Goal: Task Accomplishment & Management: Use online tool/utility

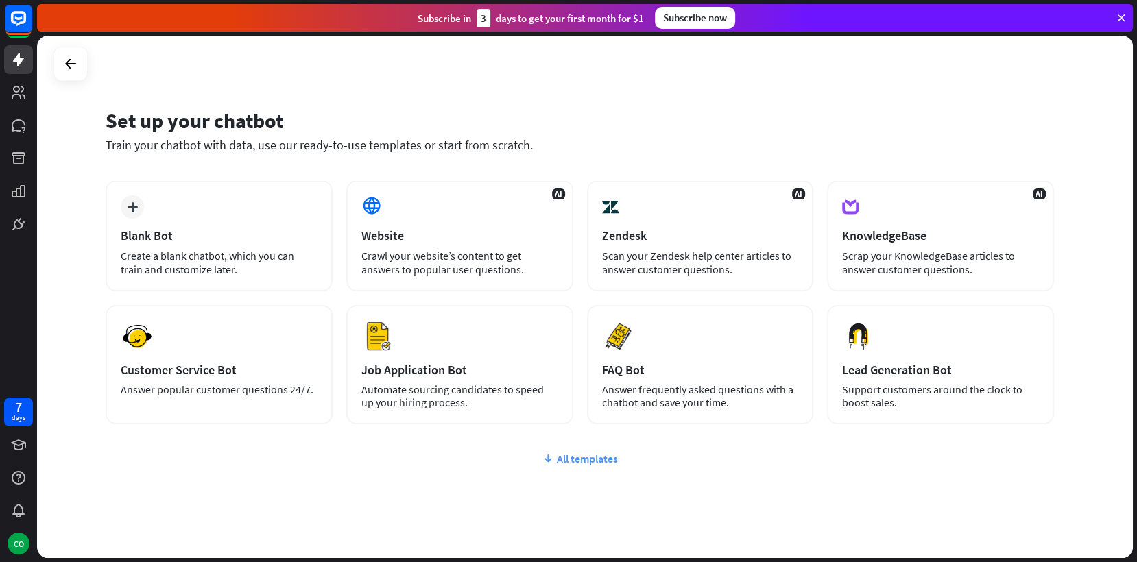
click at [581, 455] on div "All templates" at bounding box center [580, 459] width 948 height 14
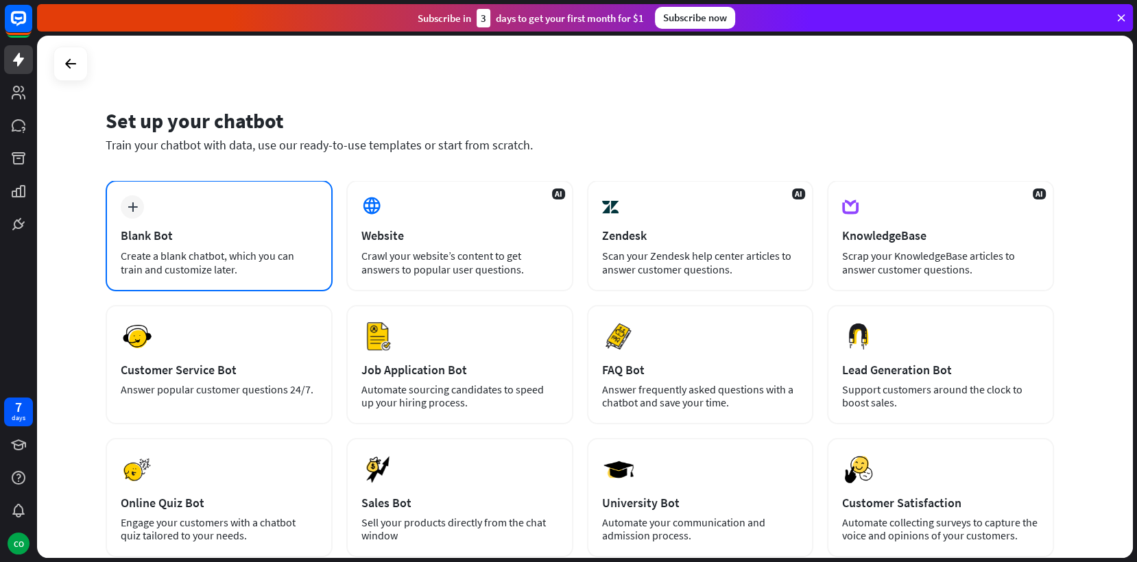
click at [280, 208] on div "plus Blank Bot Create a blank chatbot, which you can train and customize later." at bounding box center [219, 235] width 227 height 111
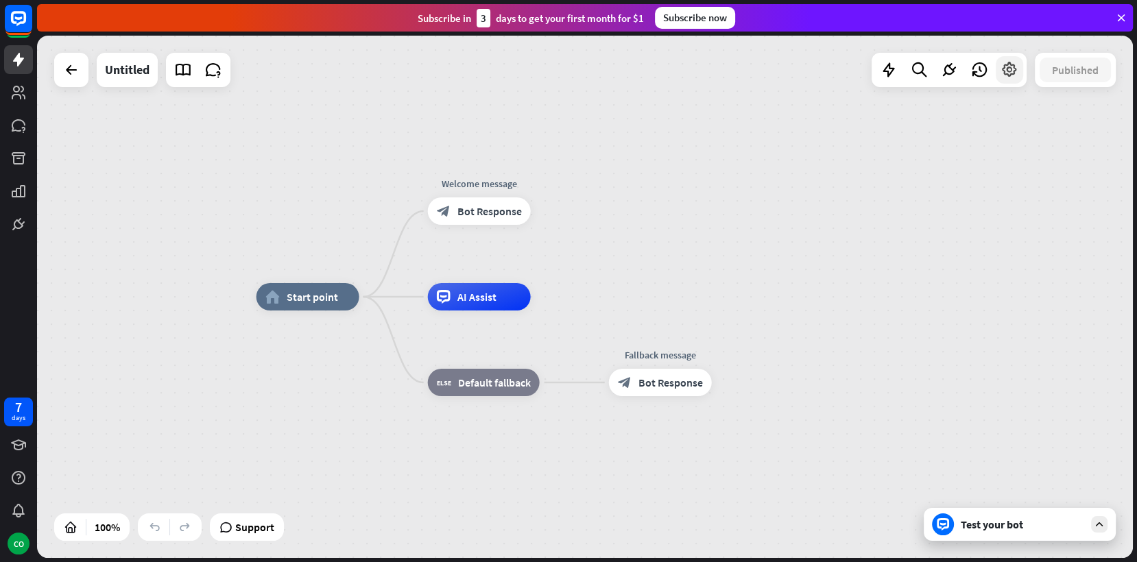
click at [1004, 68] on icon at bounding box center [1009, 70] width 18 height 18
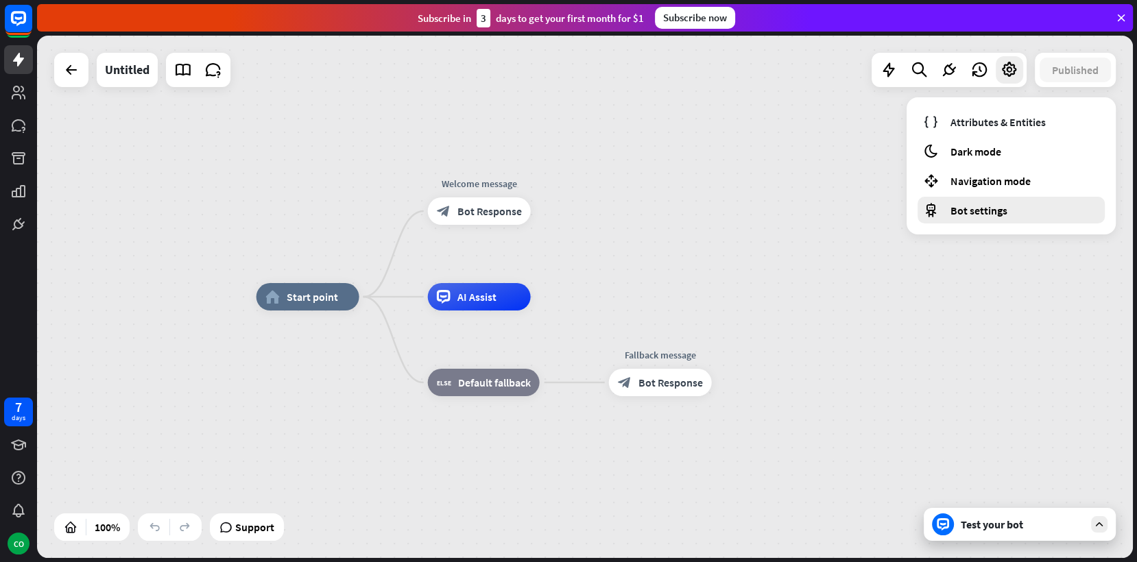
click at [960, 200] on div "Bot settings" at bounding box center [1010, 210] width 187 height 27
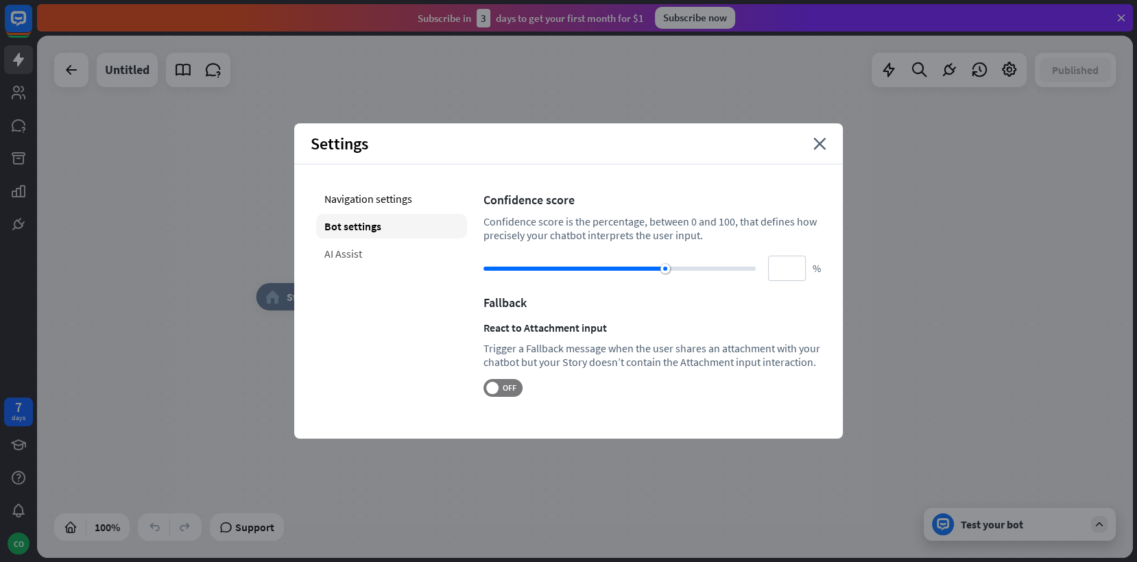
click at [415, 256] on div "AI Assist" at bounding box center [391, 253] width 151 height 25
type input "**"
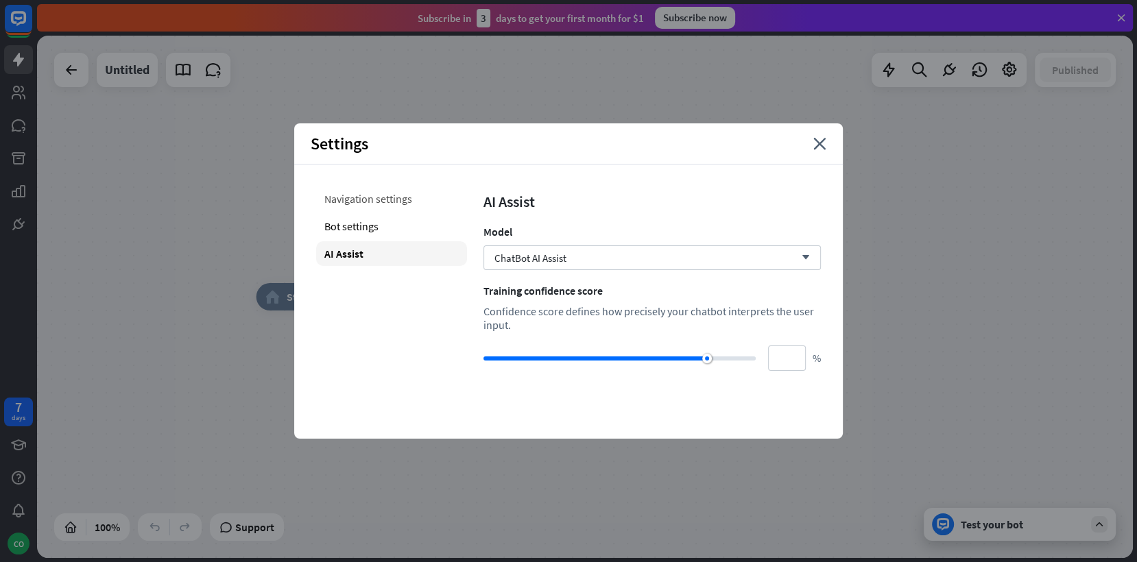
click at [416, 208] on div "Navigation settings" at bounding box center [391, 198] width 151 height 25
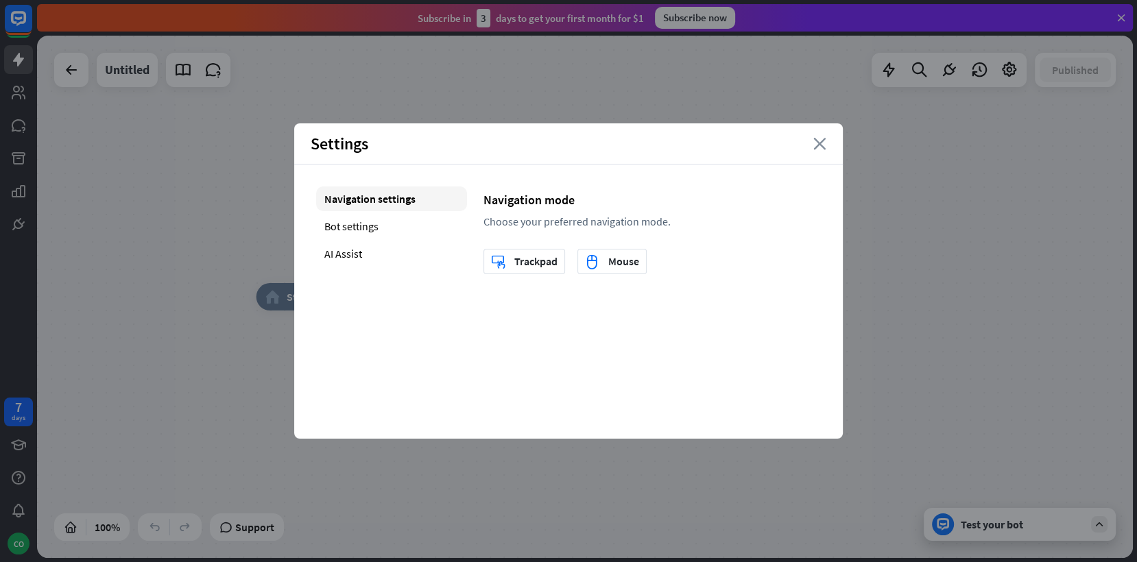
click at [821, 145] on icon "close" at bounding box center [819, 144] width 13 height 12
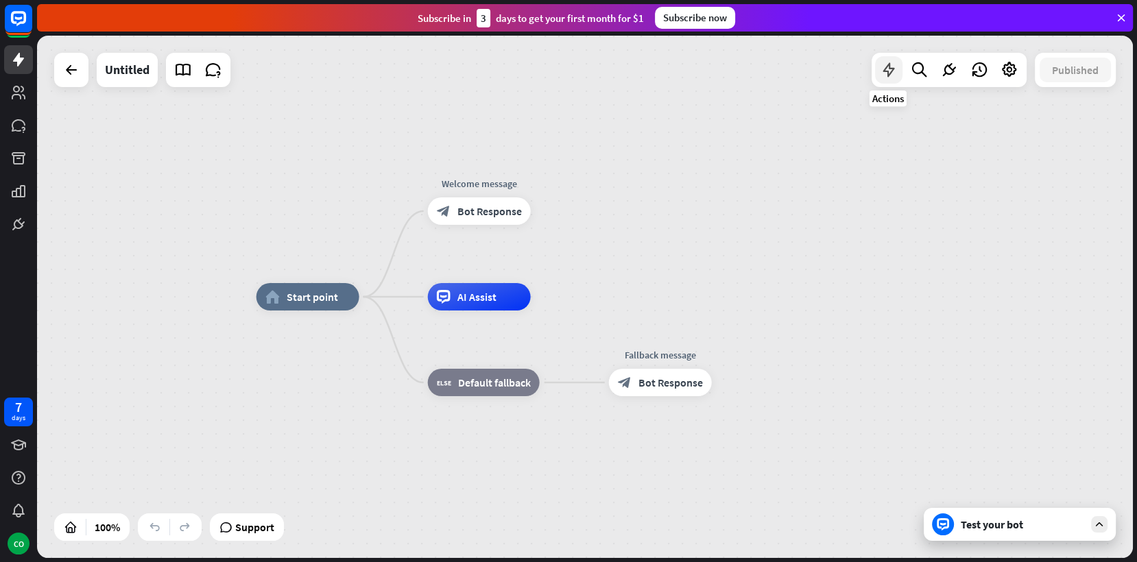
click at [893, 72] on icon at bounding box center [889, 70] width 18 height 18
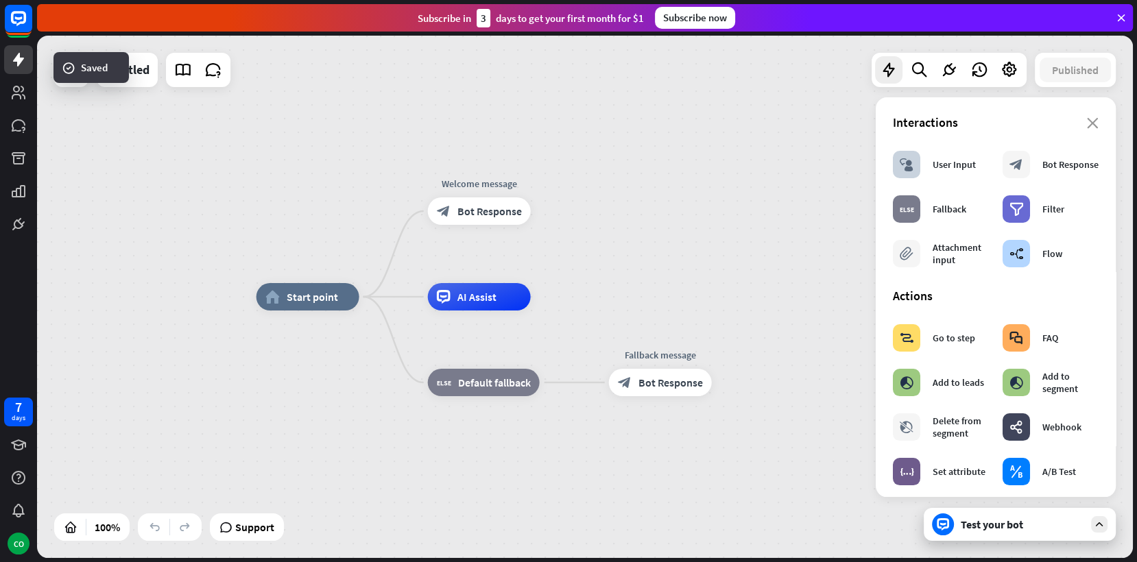
click at [775, 262] on div "home_2 Start point Welcome message block_bot_response Bot Response AI Assist bl…" at bounding box center [585, 297] width 1096 height 522
click at [919, 82] on div at bounding box center [918, 69] width 27 height 27
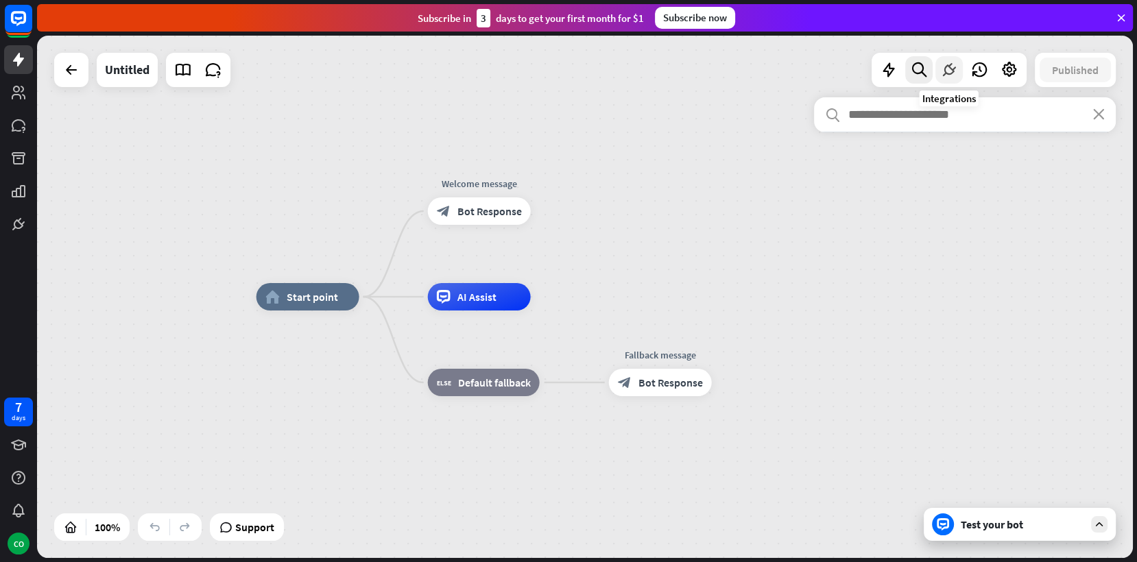
click at [948, 67] on icon at bounding box center [949, 70] width 18 height 18
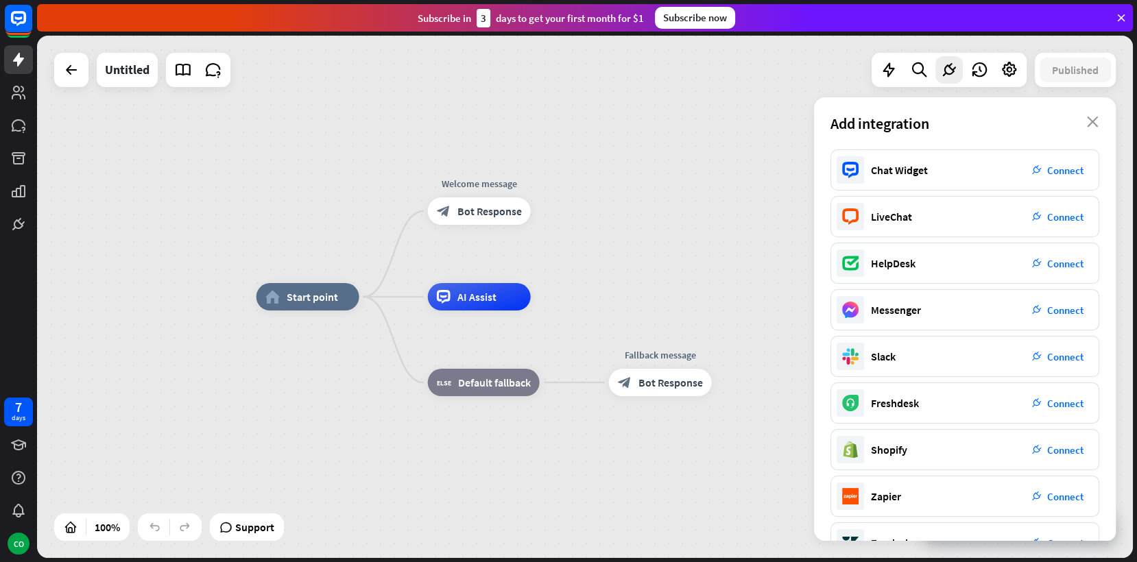
click at [686, 183] on div "home_2 Start point Welcome message block_bot_response Bot Response AI Assist bl…" at bounding box center [585, 297] width 1096 height 522
click at [213, 492] on div "home_2 Start point Welcome message block_bot_response Bot Response AI Assist bl…" at bounding box center [585, 297] width 1096 height 522
click at [524, 93] on div "home_2 Start point Welcome message block_bot_response Bot Response AI Assist bl…" at bounding box center [585, 297] width 1096 height 522
click at [1098, 126] on icon "close" at bounding box center [1093, 122] width 12 height 11
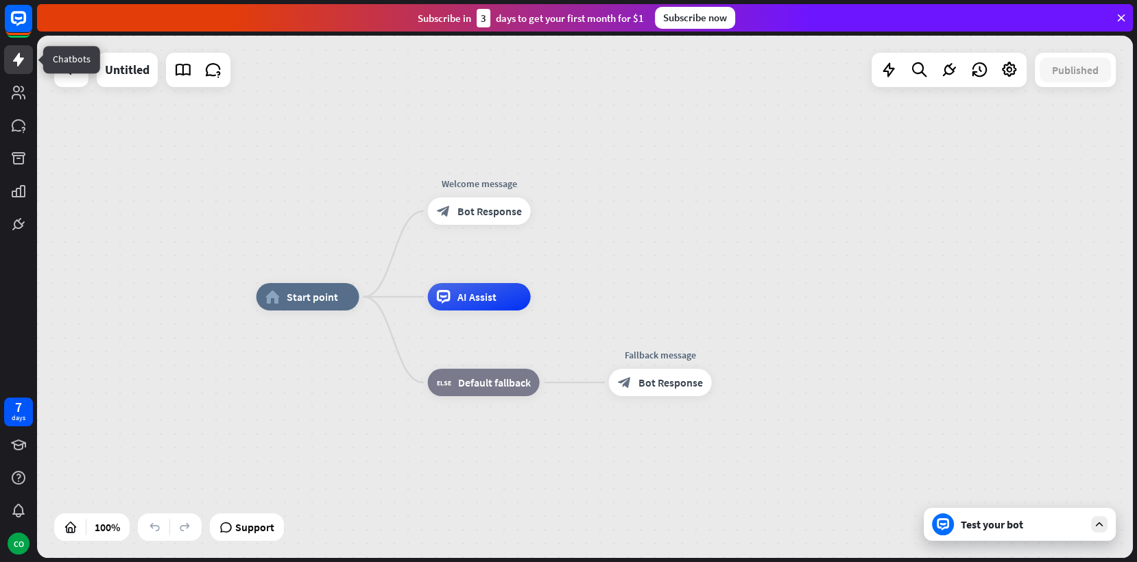
click at [19, 57] on icon at bounding box center [18, 60] width 11 height 14
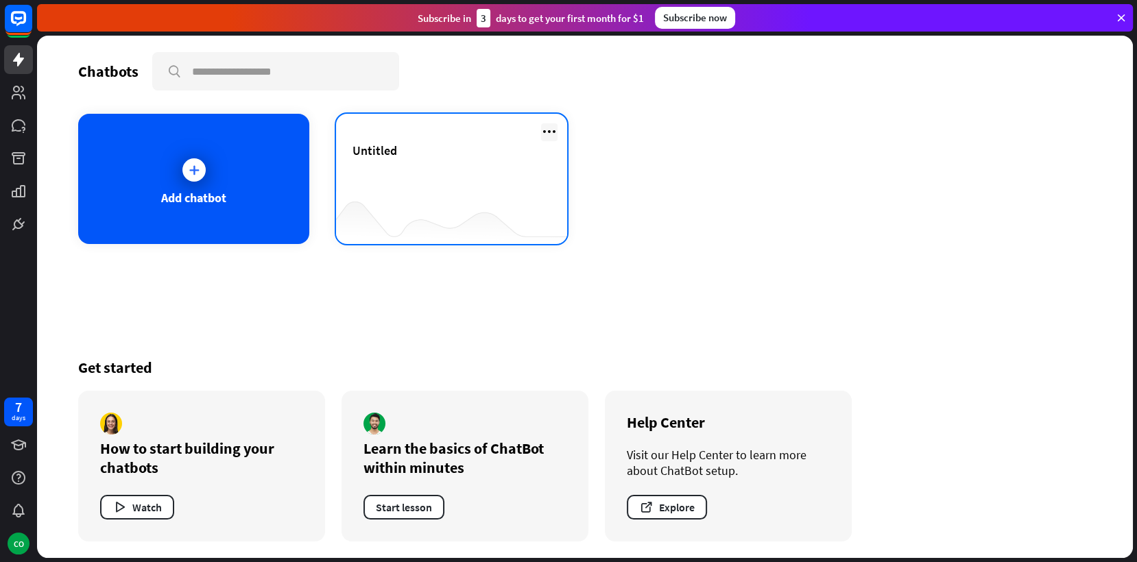
click at [542, 140] on div at bounding box center [549, 132] width 16 height 18
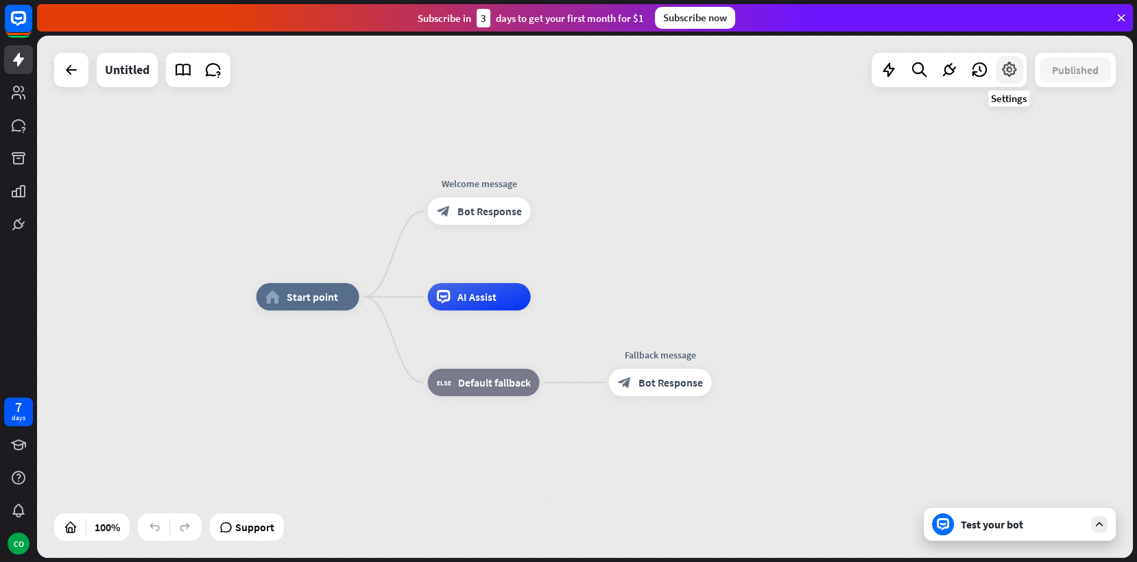
click at [1004, 78] on icon at bounding box center [1009, 70] width 18 height 18
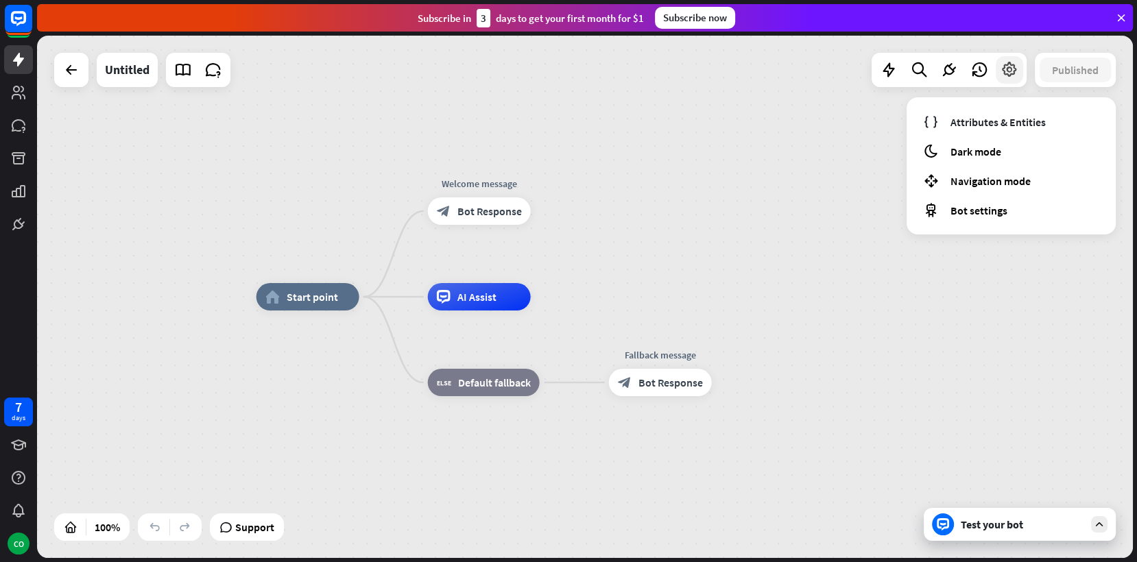
click at [1004, 78] on icon at bounding box center [1009, 70] width 18 height 18
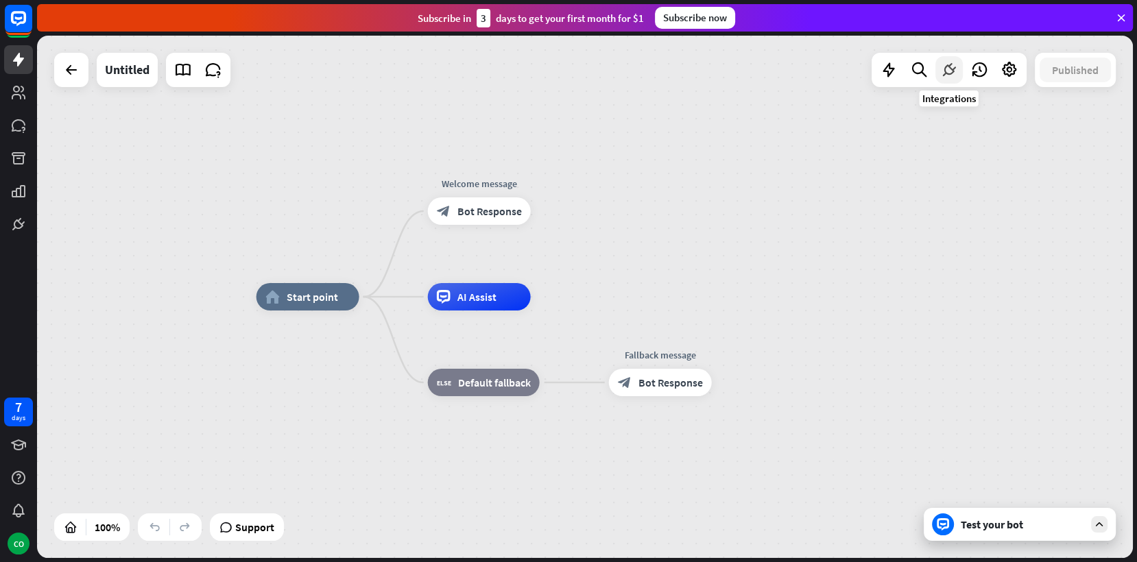
click at [950, 70] on icon at bounding box center [949, 70] width 18 height 18
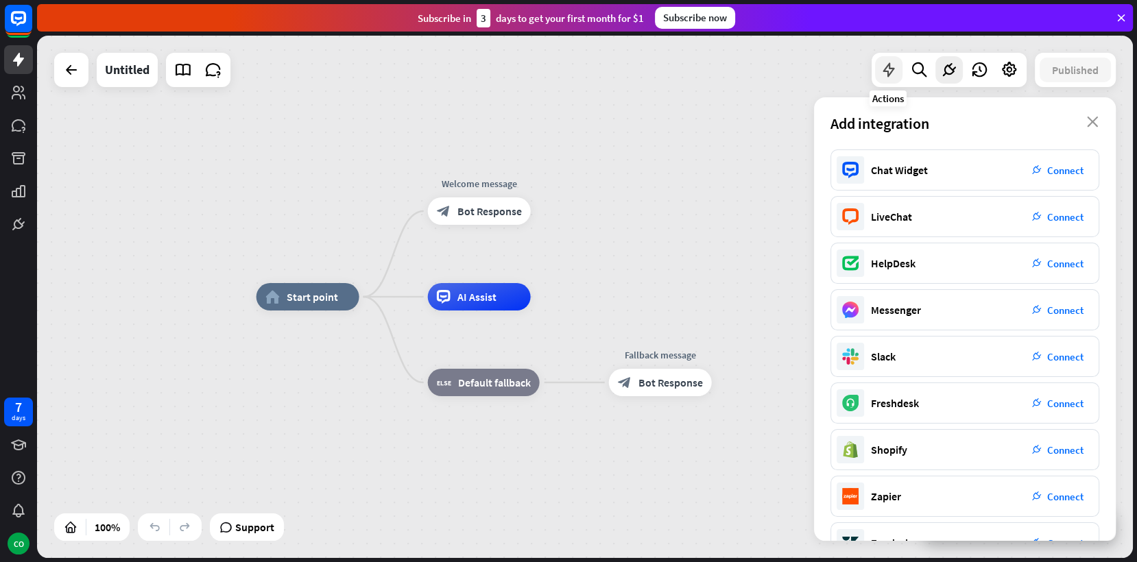
click at [884, 75] on icon at bounding box center [889, 70] width 18 height 18
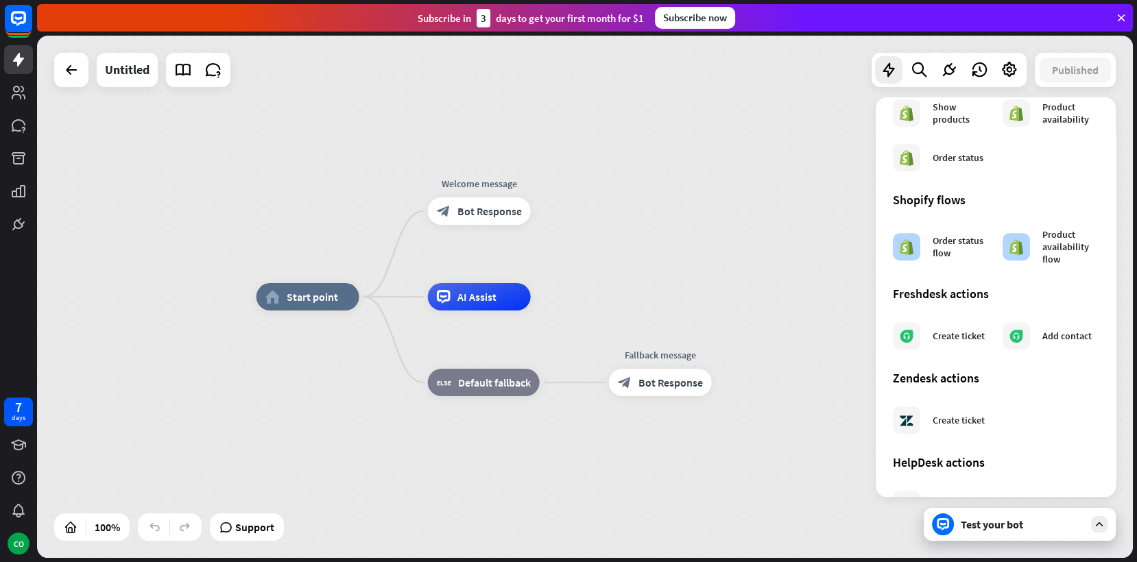
scroll to position [706, 0]
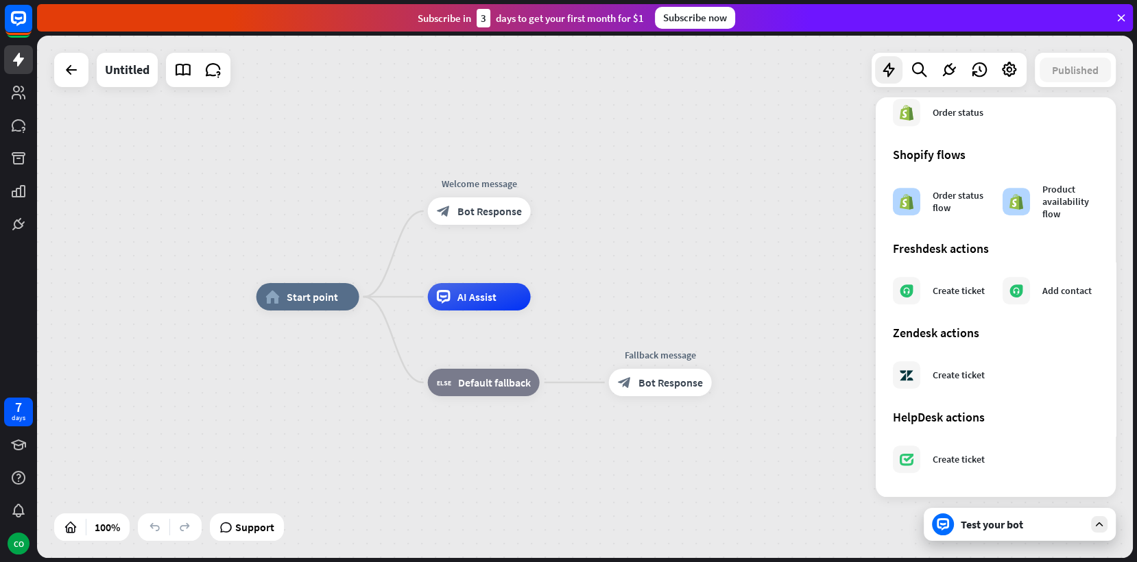
click at [770, 302] on div "home_2 Start point Welcome message block_bot_response Bot Response AI Assist bl…" at bounding box center [804, 558] width 1096 height 522
click at [239, 527] on span "Support" at bounding box center [254, 527] width 39 height 22
click at [217, 322] on div "home_2 Start point Welcome message block_bot_response Bot Response AI Assist bl…" at bounding box center [585, 297] width 1096 height 522
click at [185, 80] on link at bounding box center [182, 69] width 27 height 27
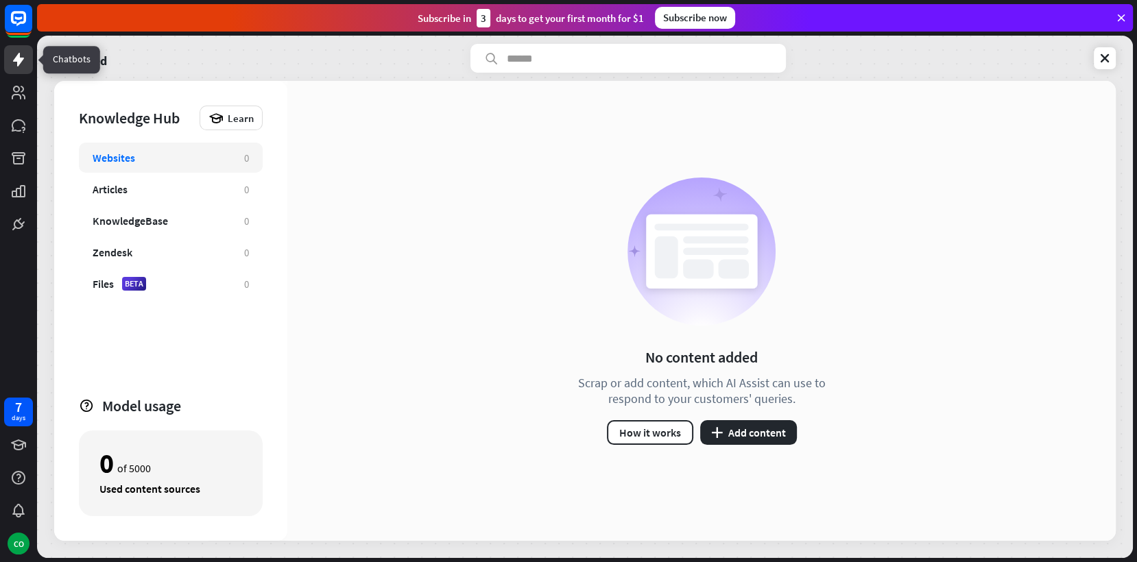
click at [16, 47] on link at bounding box center [18, 59] width 29 height 29
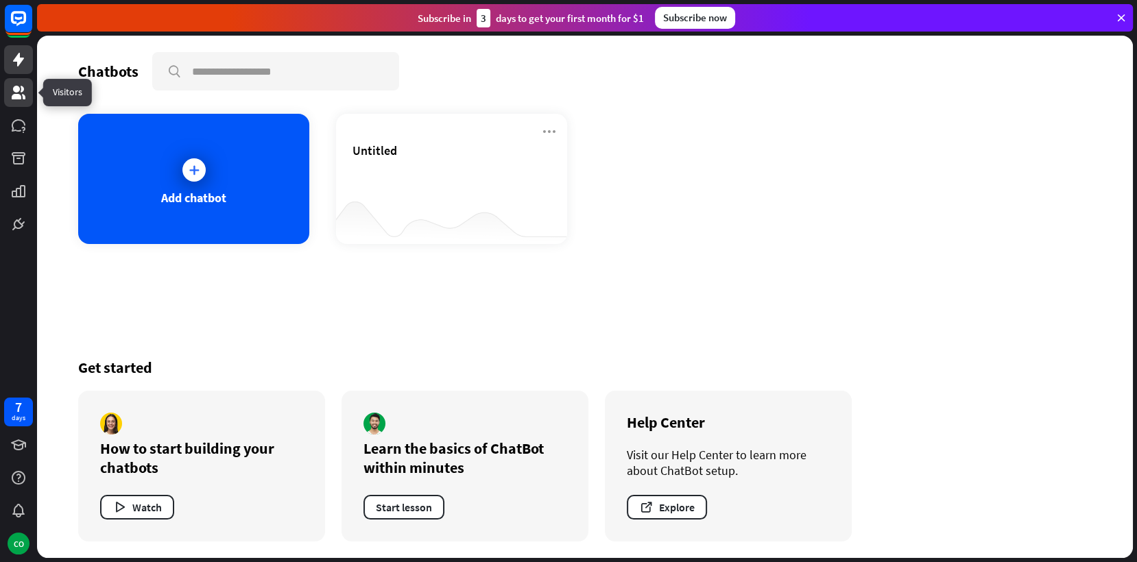
click at [16, 90] on icon at bounding box center [19, 93] width 14 height 14
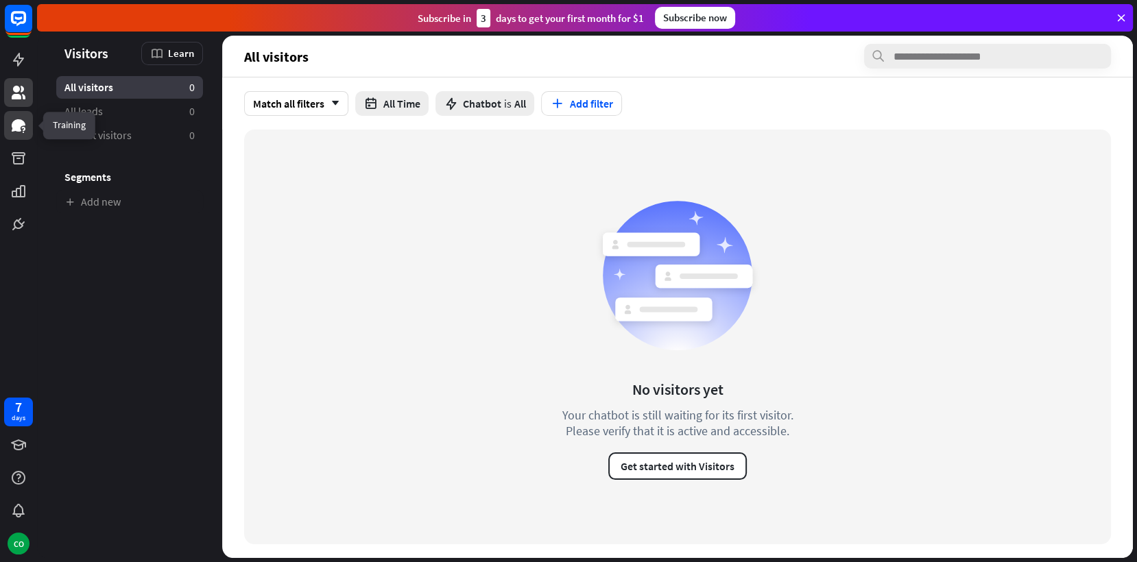
click at [21, 138] on link at bounding box center [18, 125] width 29 height 29
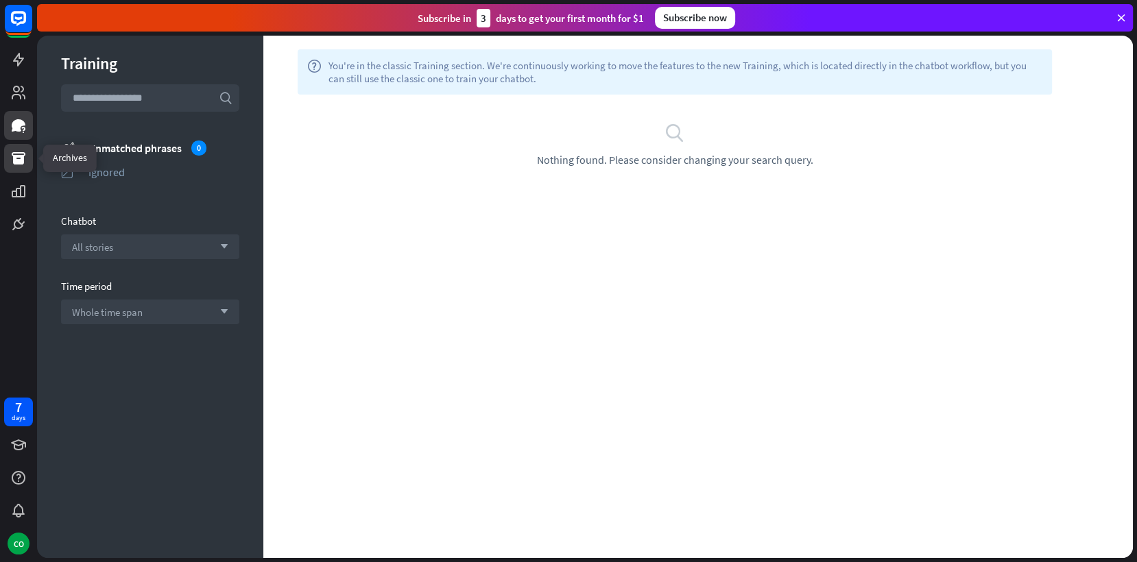
click at [19, 165] on icon at bounding box center [18, 158] width 16 height 16
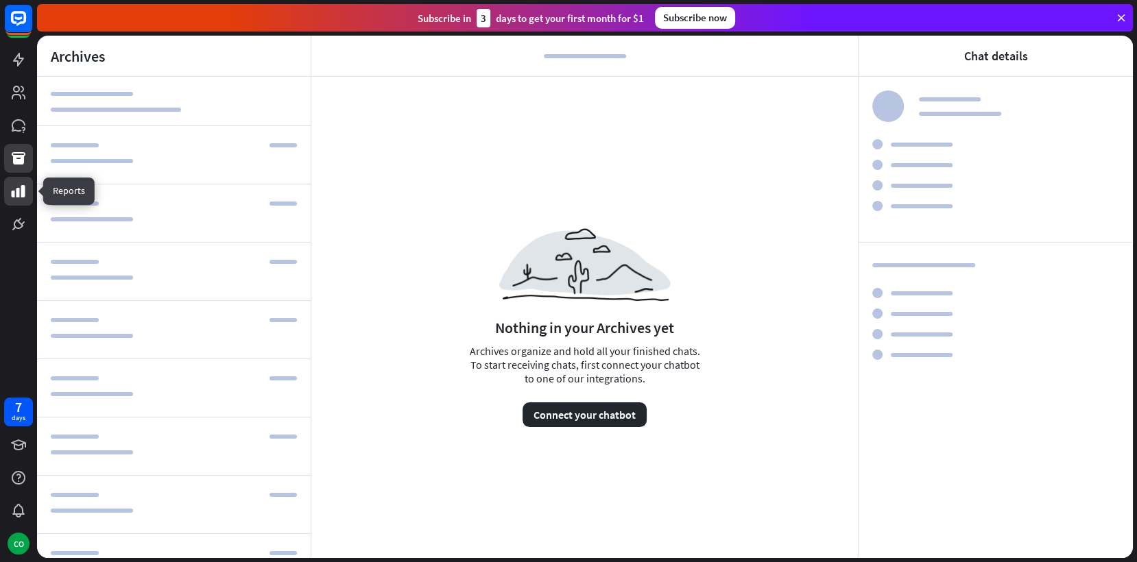
click at [17, 189] on icon at bounding box center [19, 191] width 14 height 12
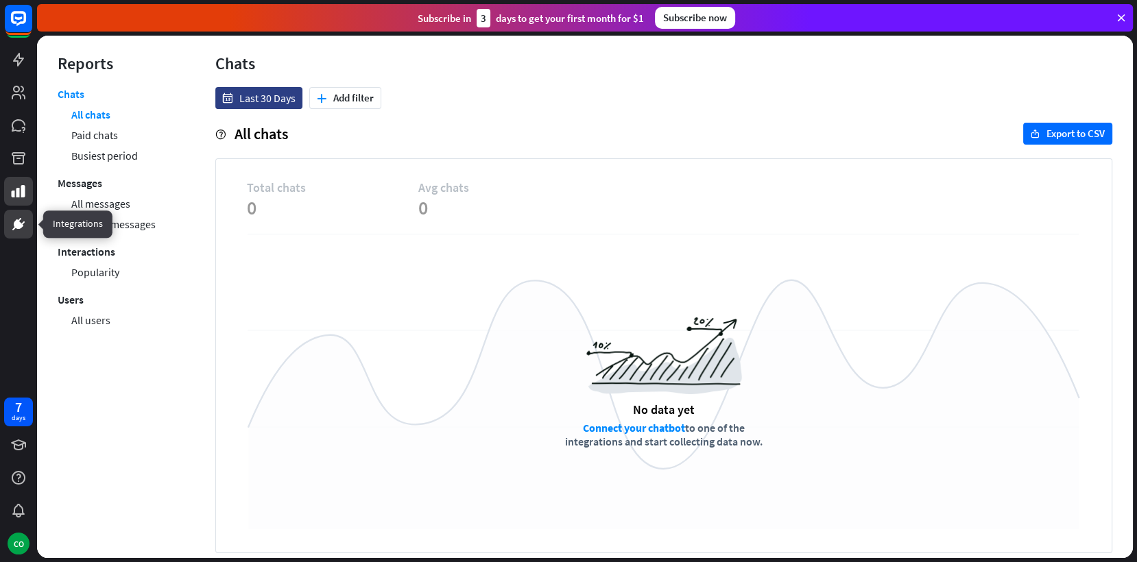
click at [20, 218] on icon at bounding box center [19, 220] width 3 height 4
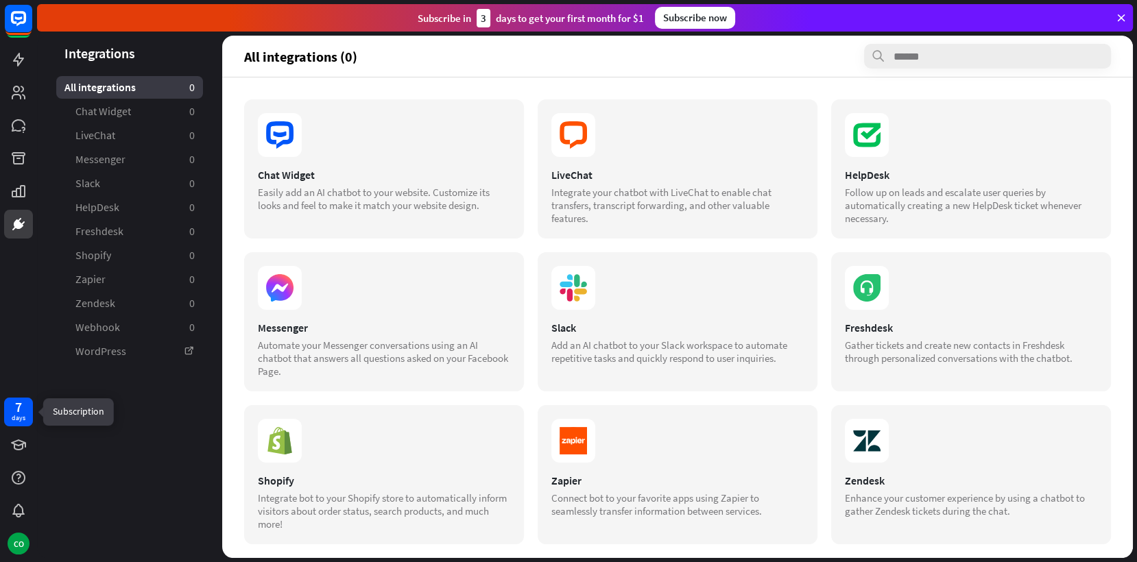
click at [20, 422] on div "days" at bounding box center [19, 418] width 14 height 10
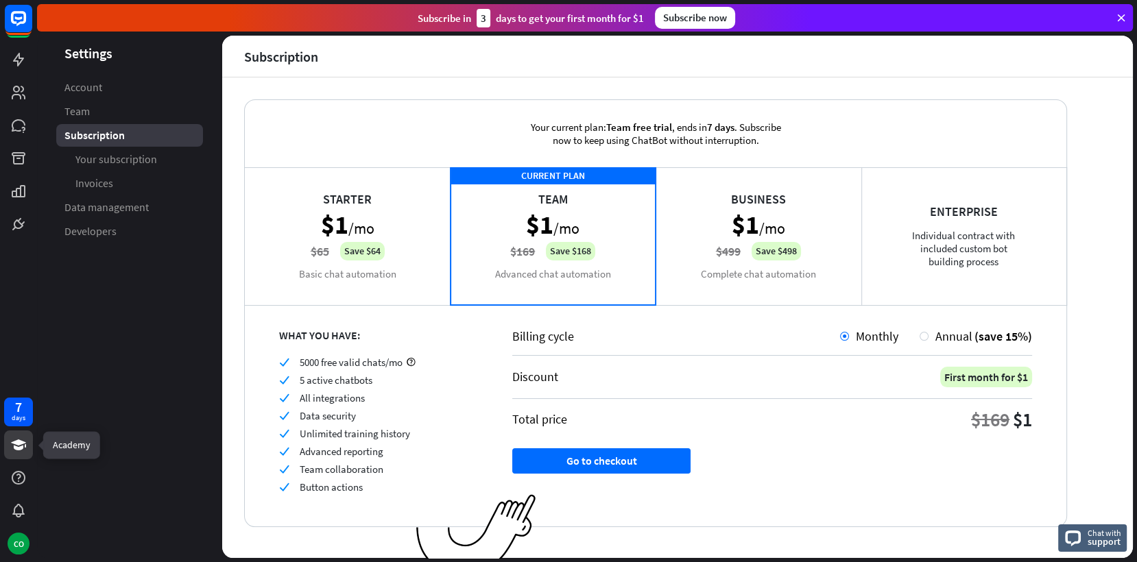
click at [17, 455] on link at bounding box center [18, 445] width 29 height 29
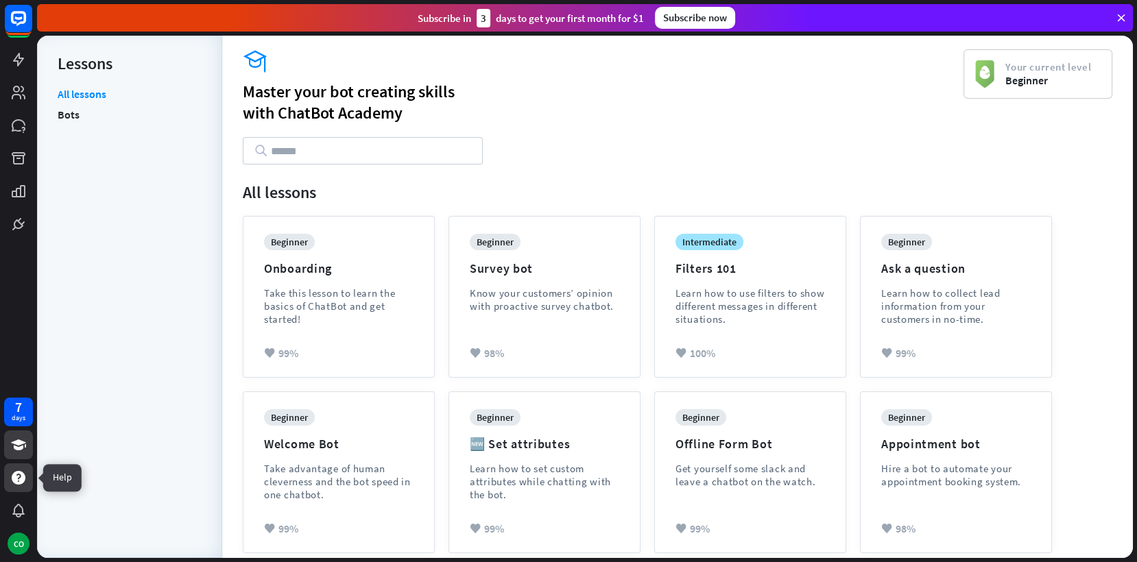
click at [18, 466] on div at bounding box center [18, 477] width 29 height 29
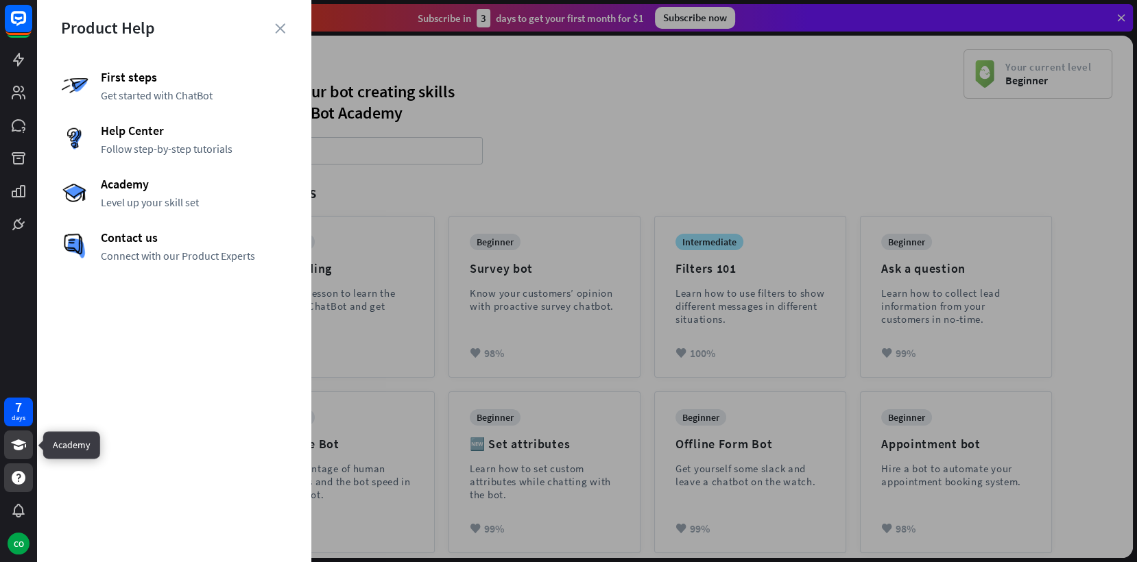
click at [19, 445] on icon at bounding box center [18, 444] width 15 height 11
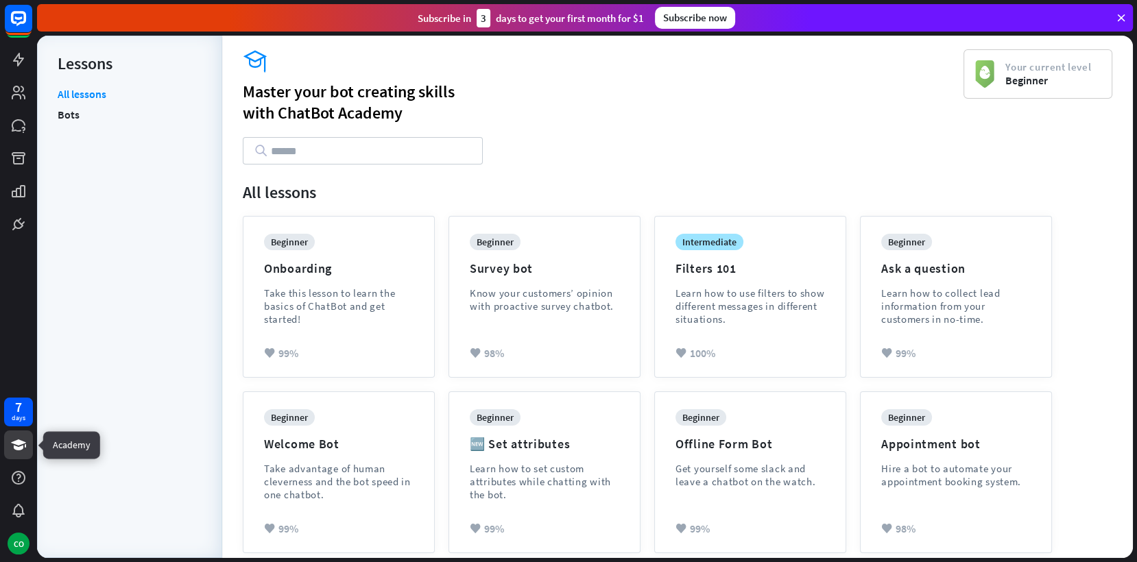
click at [19, 445] on icon at bounding box center [18, 444] width 15 height 11
click at [17, 472] on icon at bounding box center [19, 478] width 14 height 14
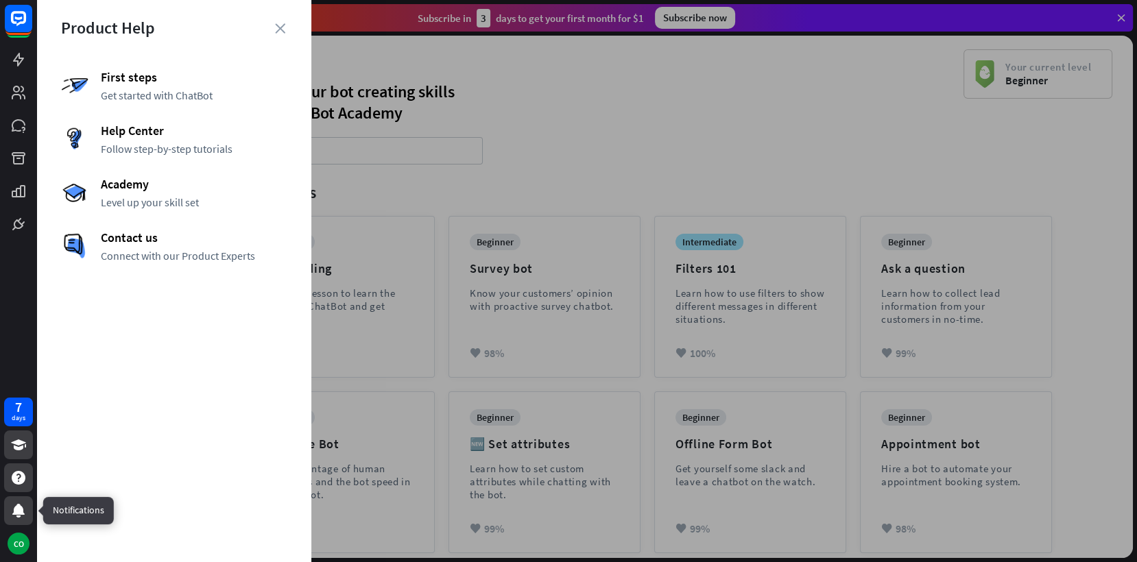
click at [17, 524] on div at bounding box center [18, 510] width 29 height 29
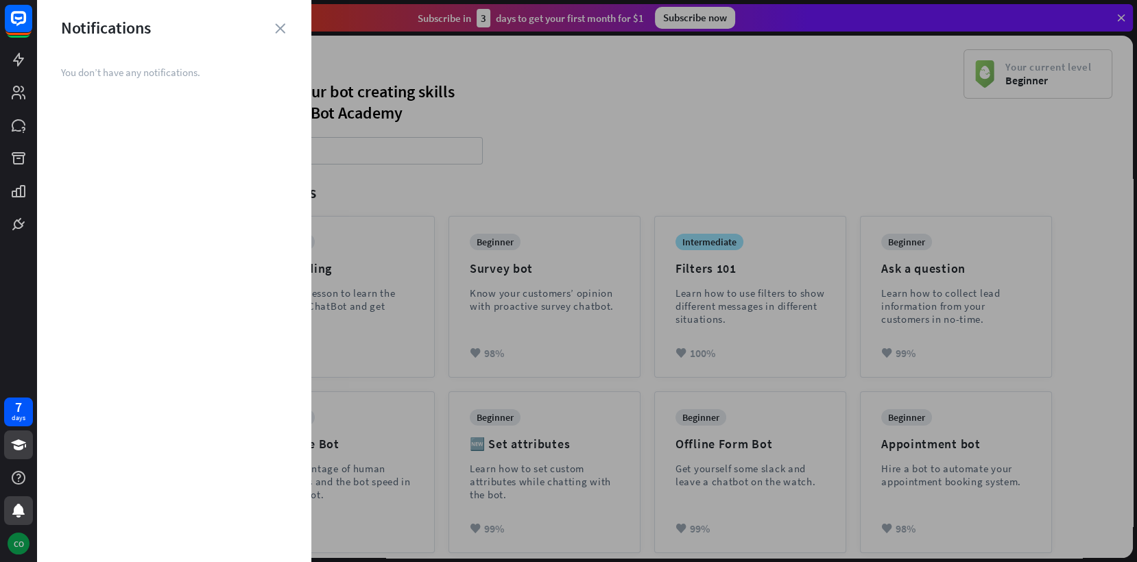
click at [18, 544] on div "CO" at bounding box center [19, 544] width 22 height 22
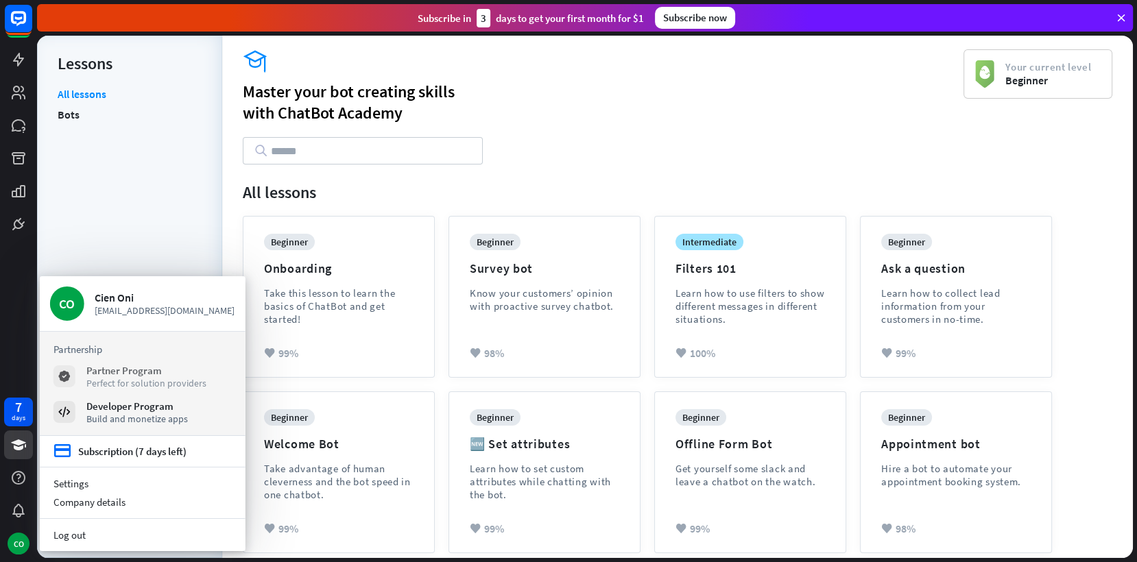
click at [128, 380] on div "Perfect for solution providers" at bounding box center [146, 382] width 120 height 12
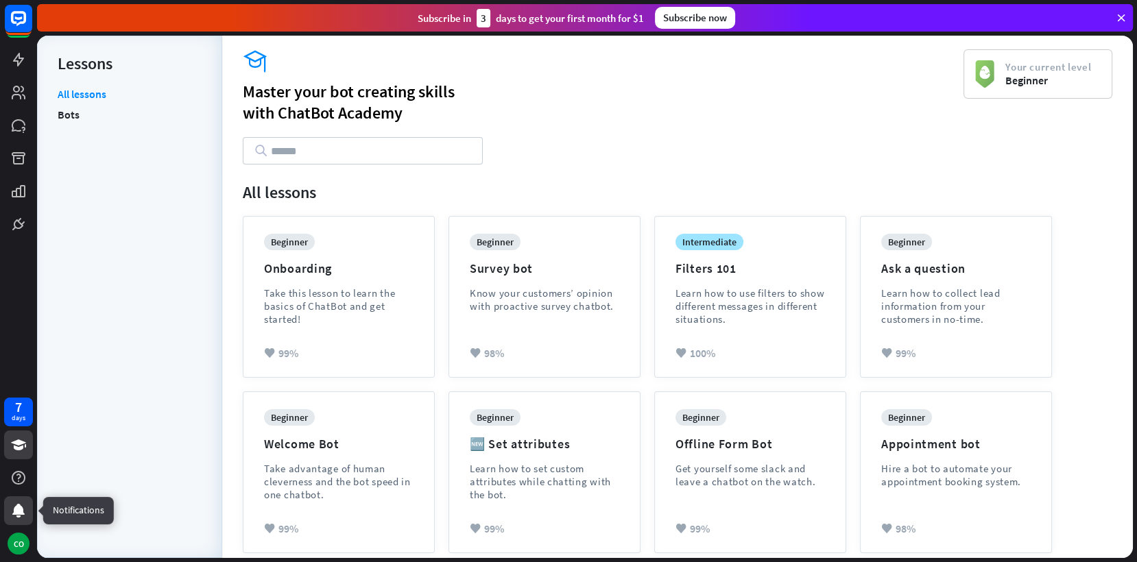
click at [16, 510] on icon at bounding box center [18, 511] width 12 height 14
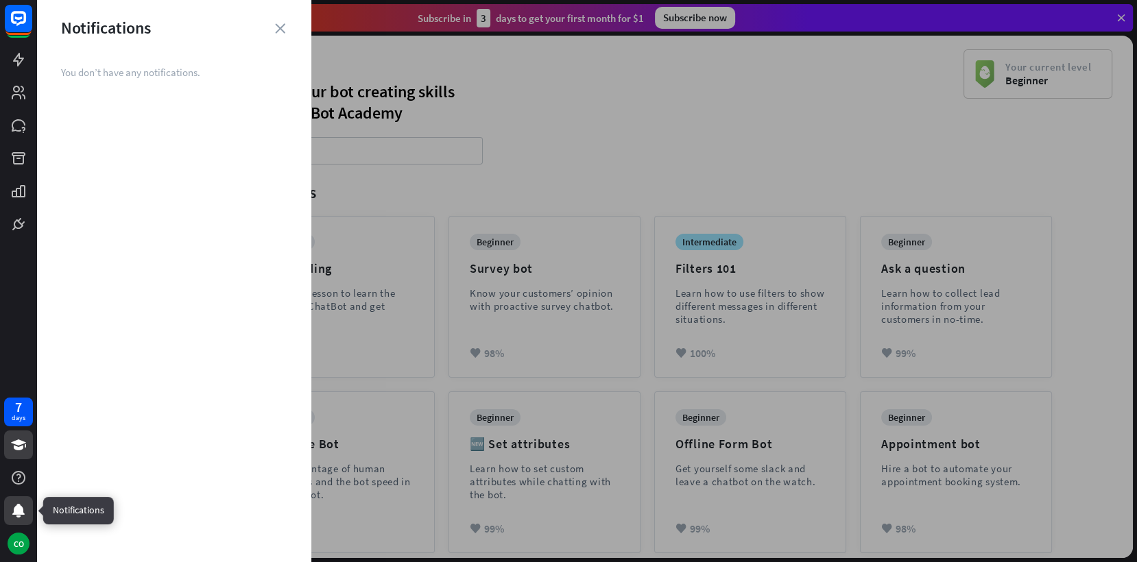
click at [17, 501] on div at bounding box center [18, 510] width 29 height 29
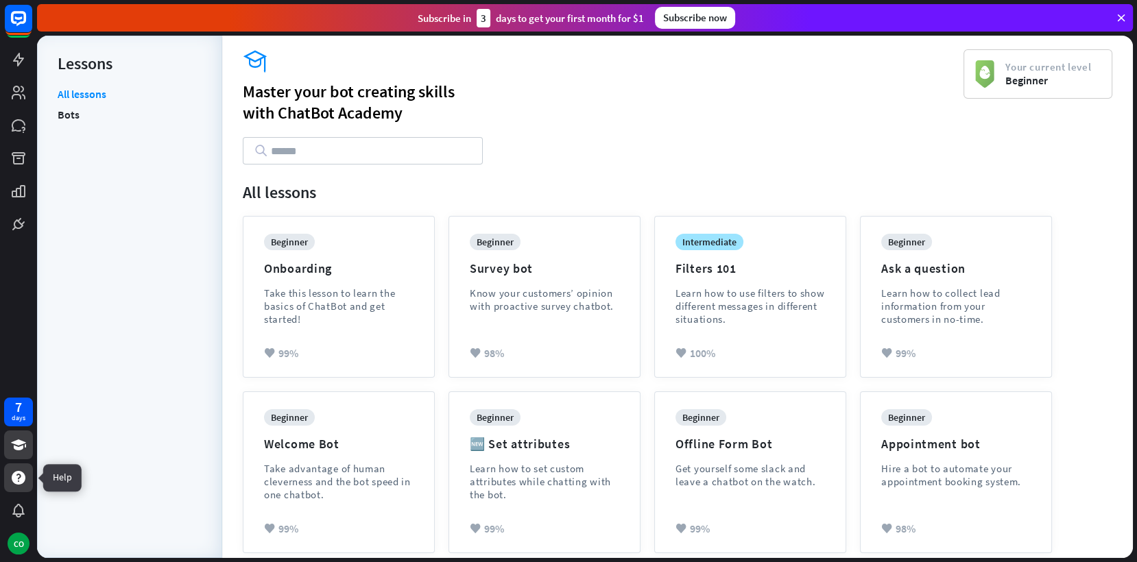
click at [19, 475] on icon at bounding box center [19, 478] width 14 height 14
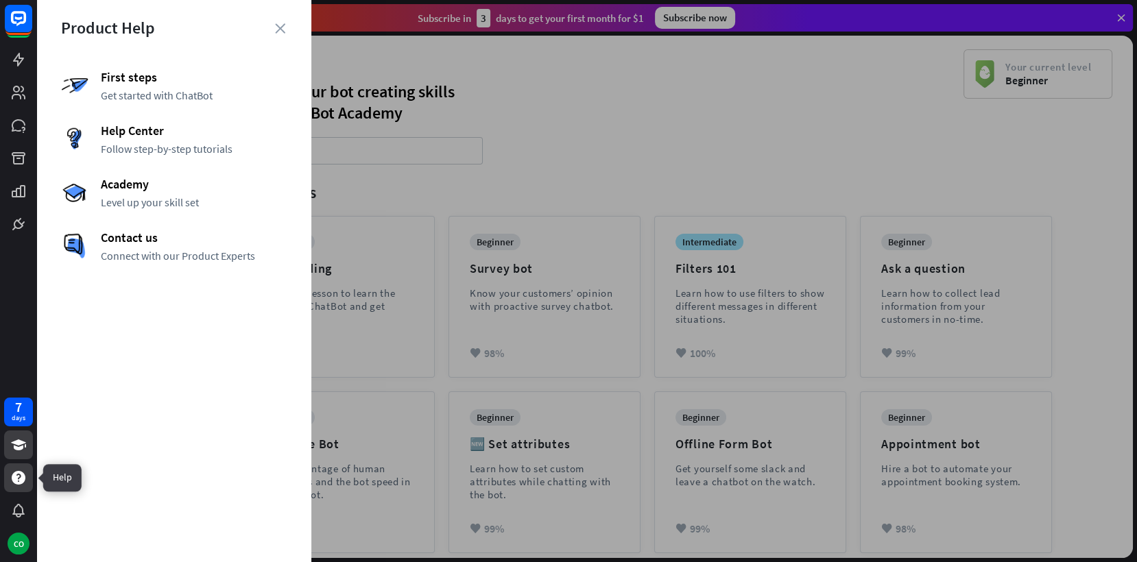
click at [19, 475] on icon at bounding box center [19, 478] width 14 height 14
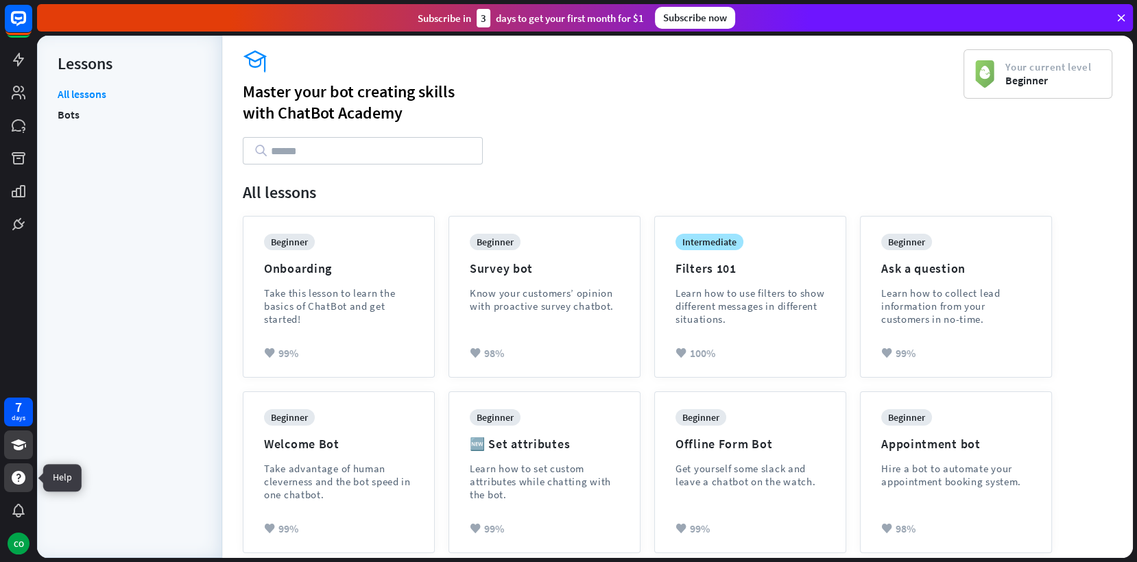
click at [19, 475] on icon at bounding box center [19, 478] width 14 height 14
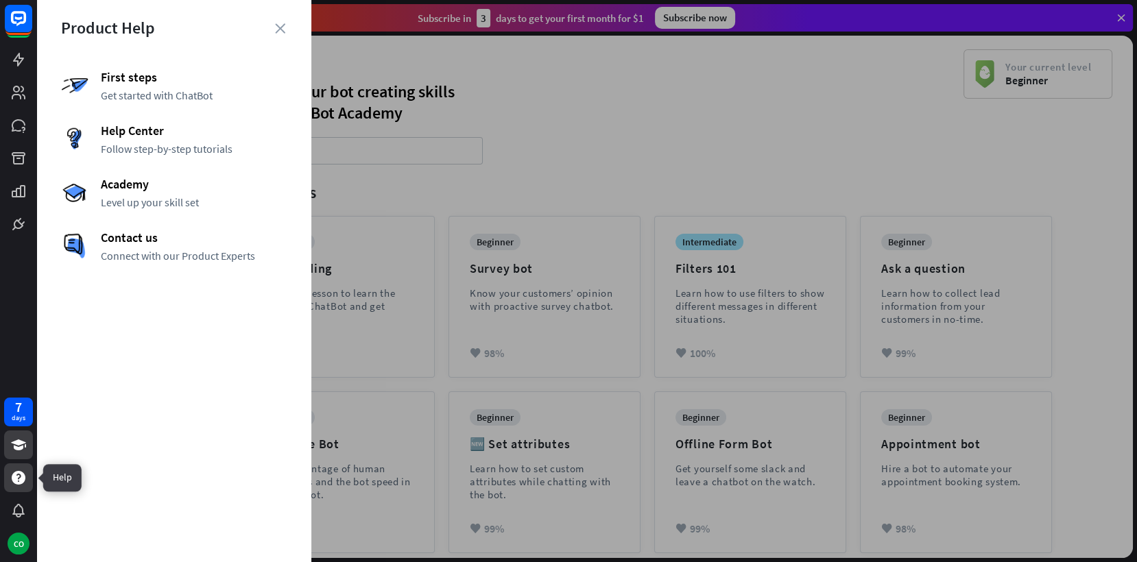
click at [19, 475] on icon at bounding box center [19, 478] width 14 height 14
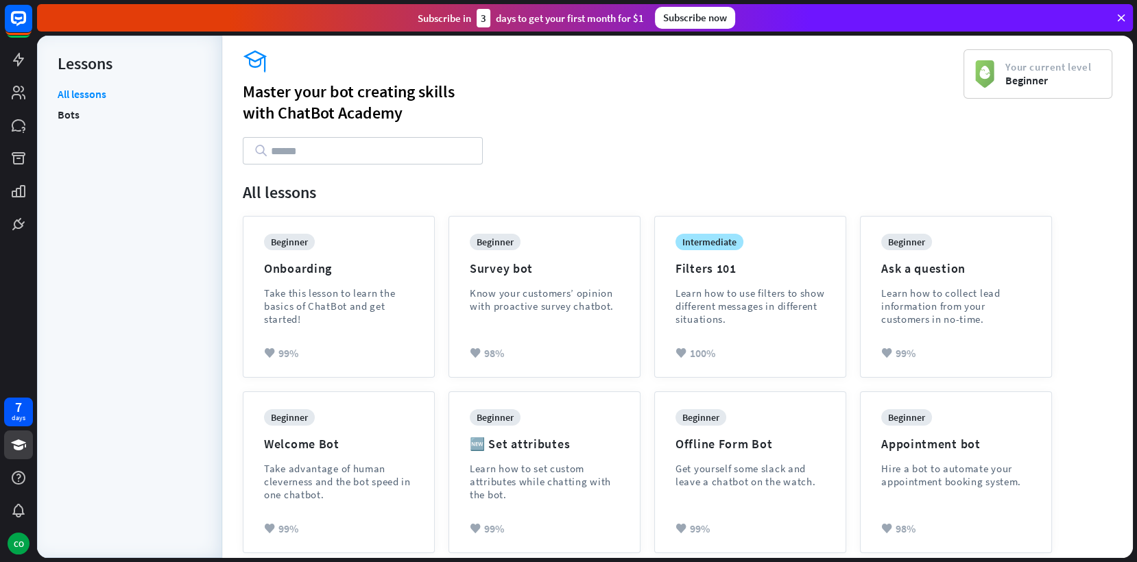
click at [18, 558] on div "7 days CO" at bounding box center [18, 281] width 37 height 562
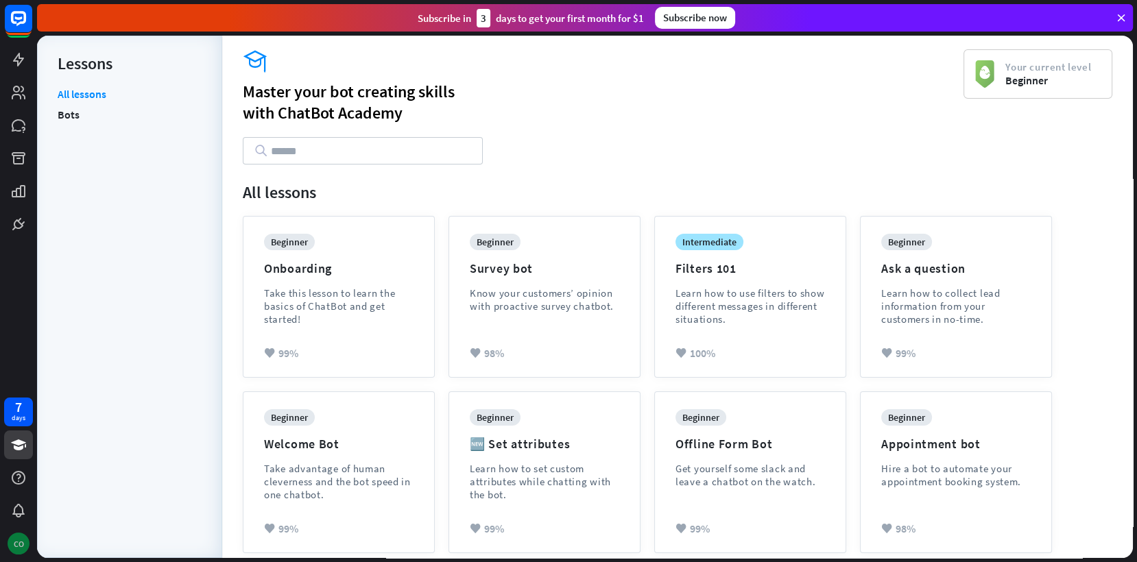
click at [18, 548] on div "CO" at bounding box center [19, 544] width 22 height 22
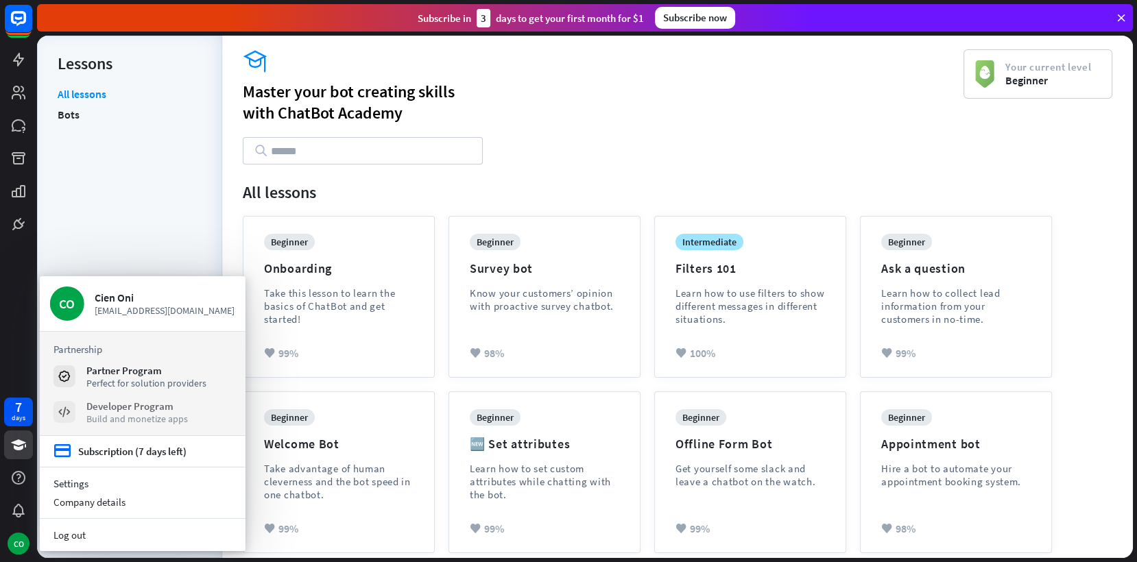
click at [106, 416] on div "Build and monetize apps" at bounding box center [136, 418] width 101 height 12
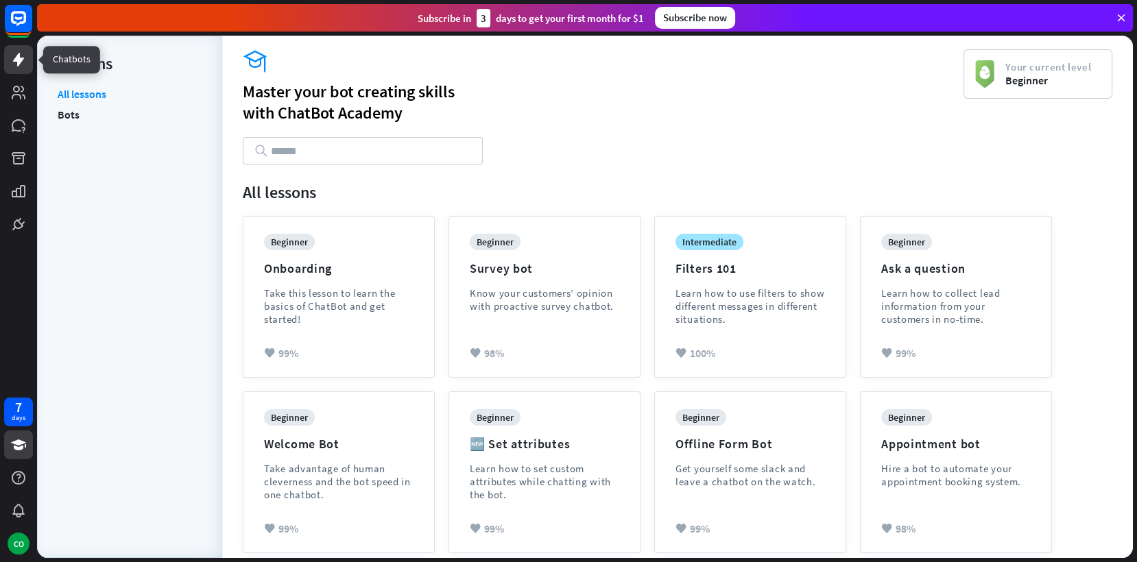
click at [20, 52] on icon at bounding box center [18, 59] width 16 height 16
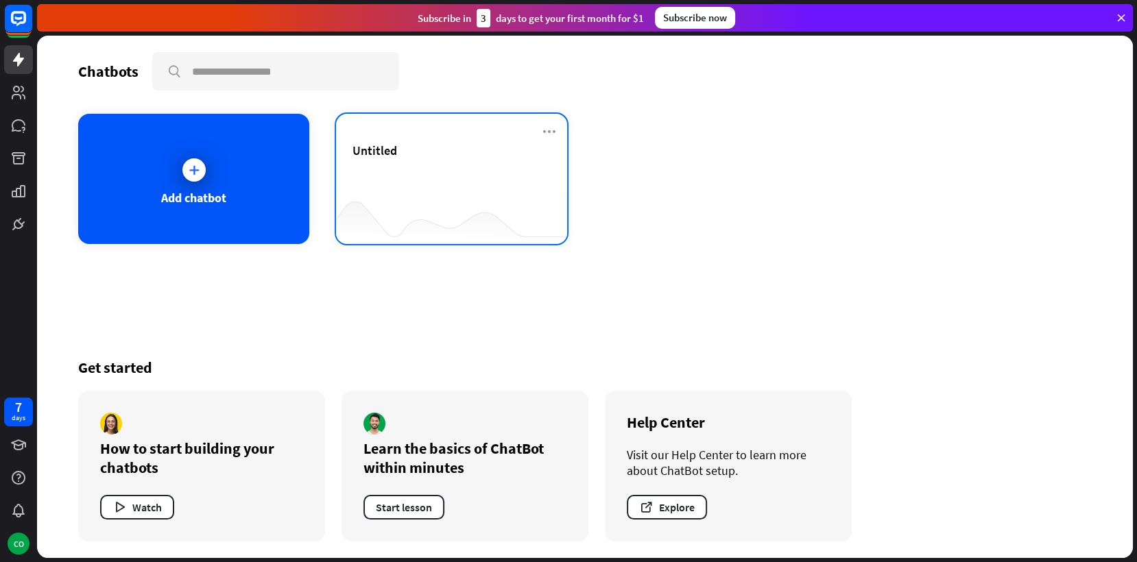
click at [472, 174] on div "Untitled" at bounding box center [451, 167] width 198 height 48
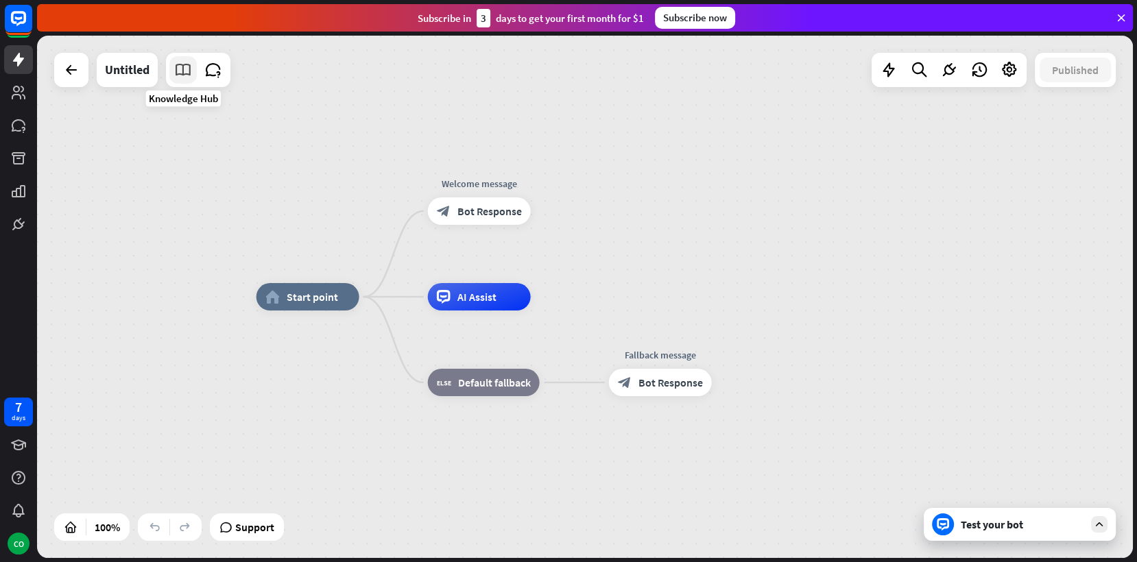
click at [186, 72] on icon at bounding box center [183, 70] width 18 height 18
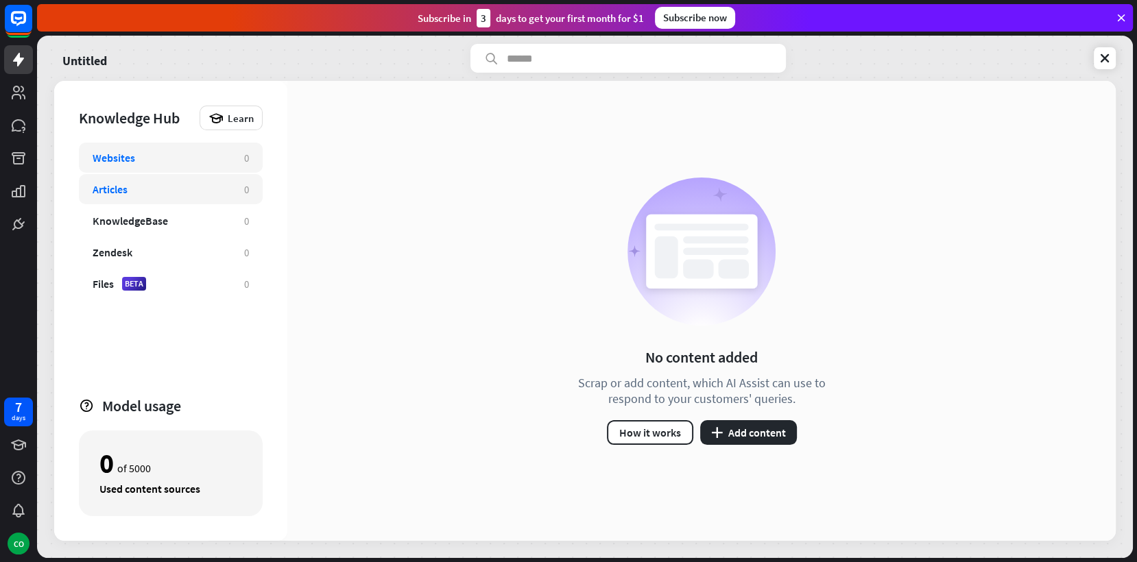
click at [154, 186] on div "Articles" at bounding box center [162, 189] width 138 height 14
click at [139, 217] on div "KnowledgeBase" at bounding box center [130, 221] width 75 height 14
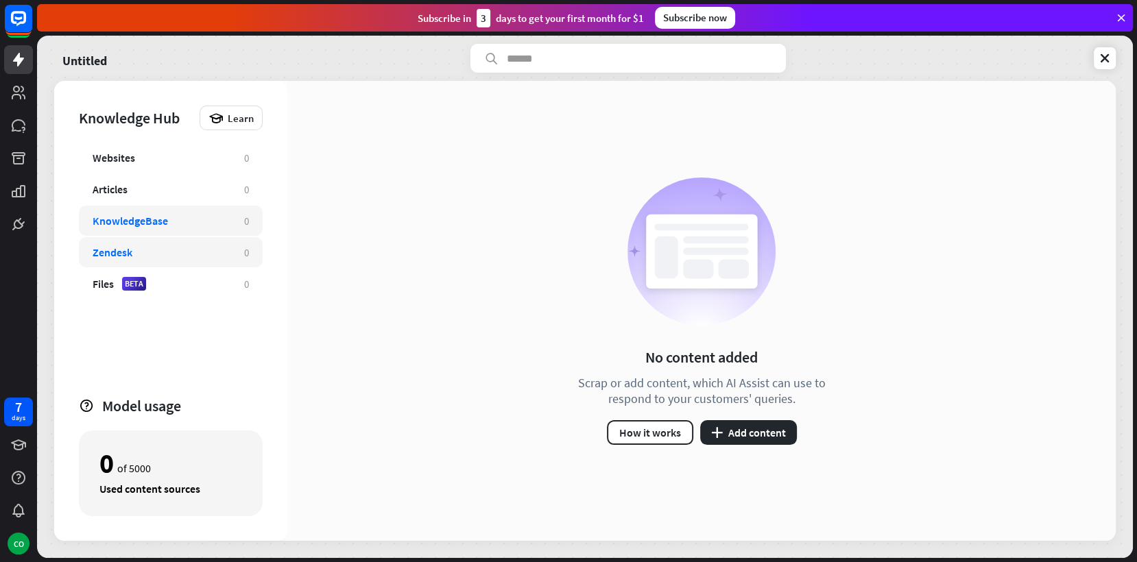
click at [117, 254] on div "Zendesk" at bounding box center [113, 252] width 40 height 14
click at [25, 93] on icon at bounding box center [18, 92] width 16 height 16
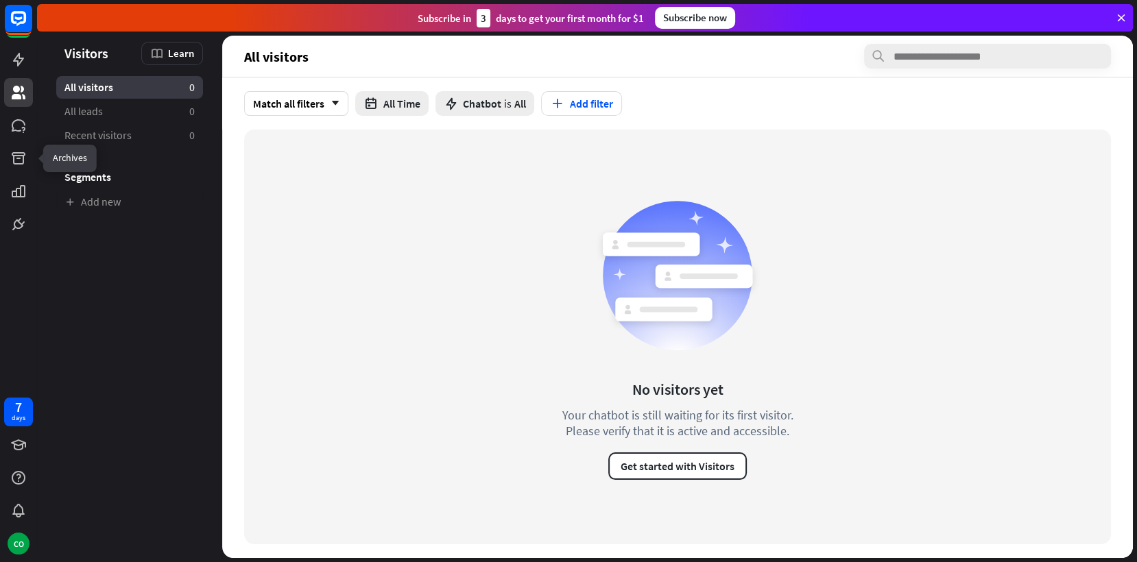
click at [24, 141] on div at bounding box center [18, 119] width 37 height 239
click at [23, 123] on icon at bounding box center [19, 125] width 14 height 12
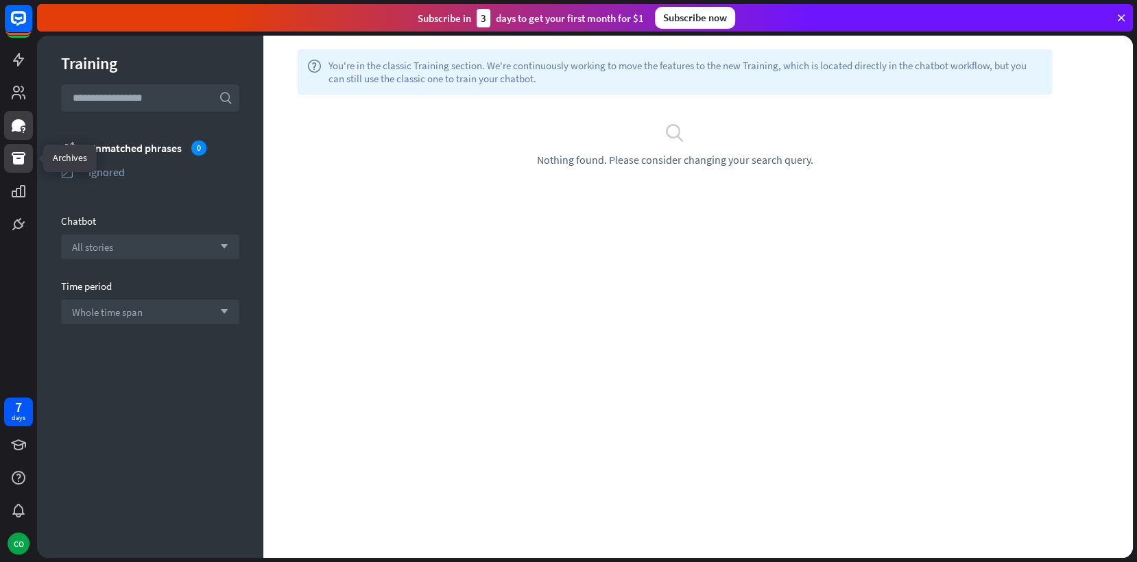
click at [17, 170] on link at bounding box center [18, 158] width 29 height 29
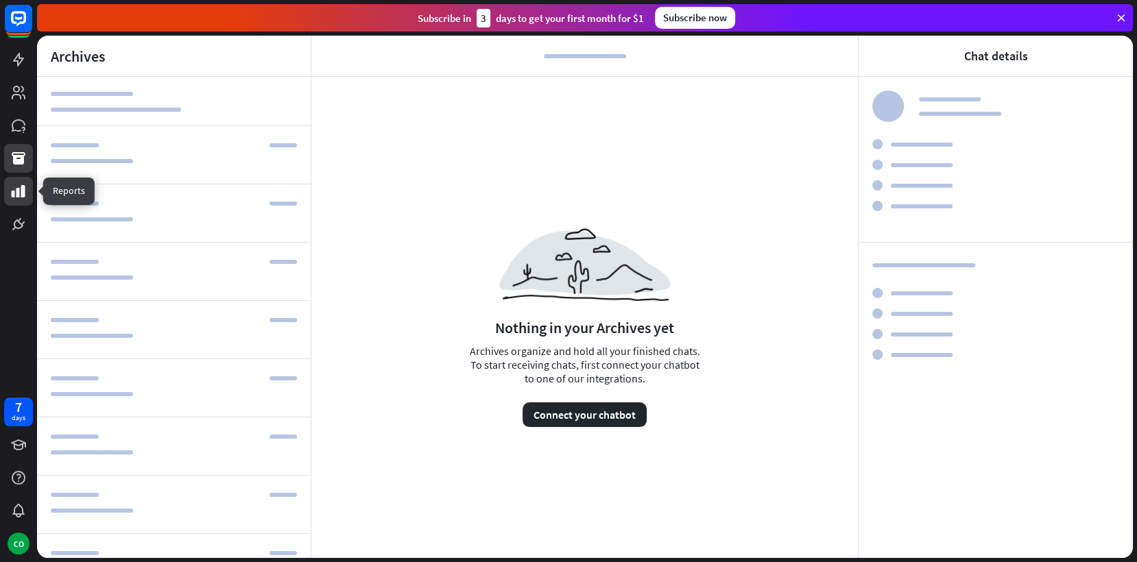
click at [16, 198] on icon at bounding box center [18, 191] width 16 height 16
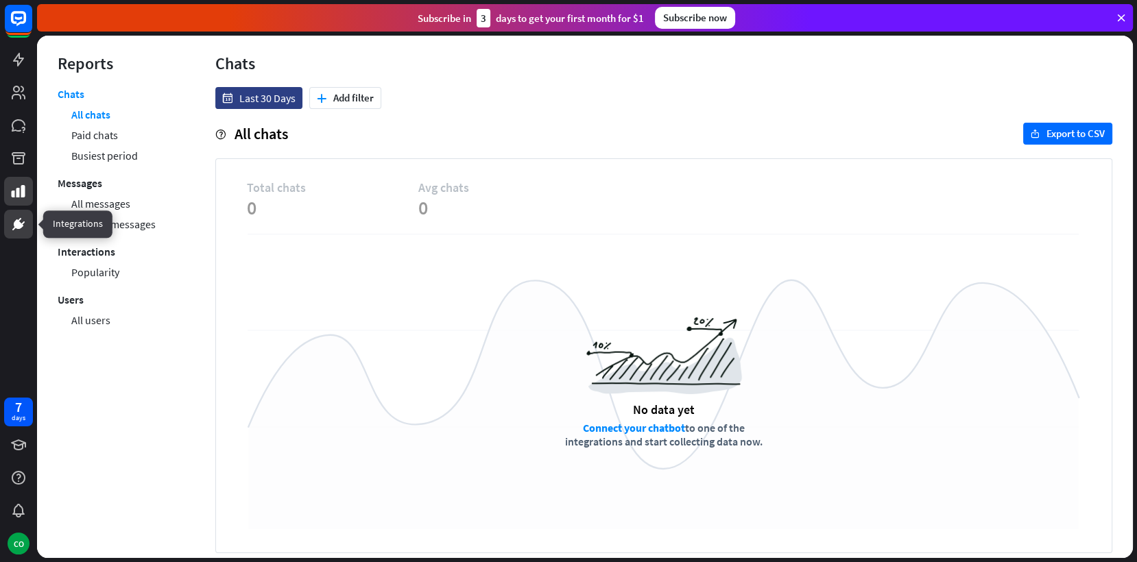
click at [19, 229] on icon at bounding box center [18, 224] width 16 height 16
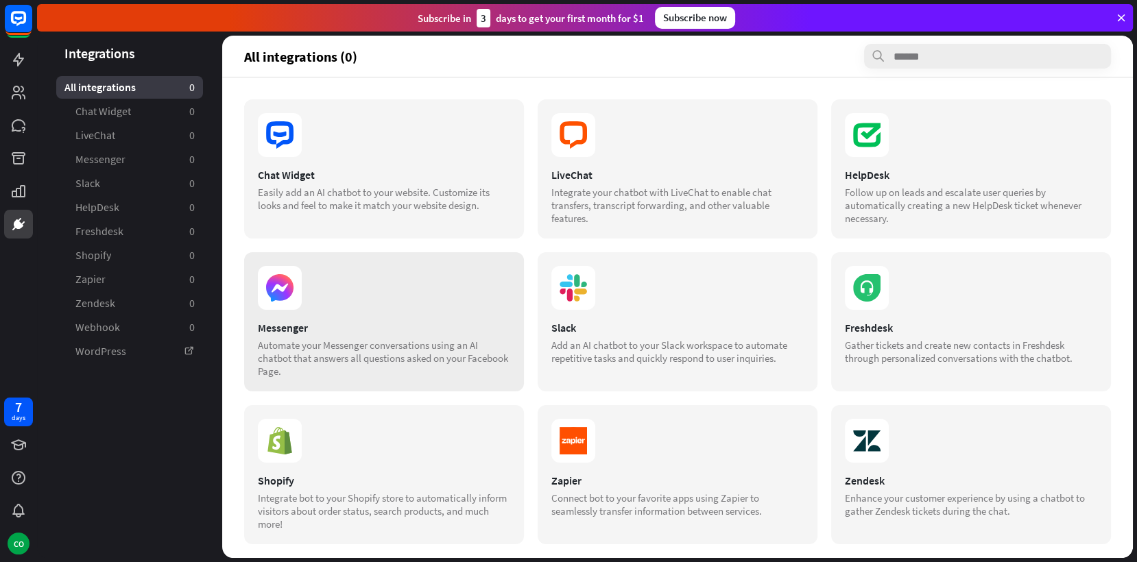
scroll to position [161, 0]
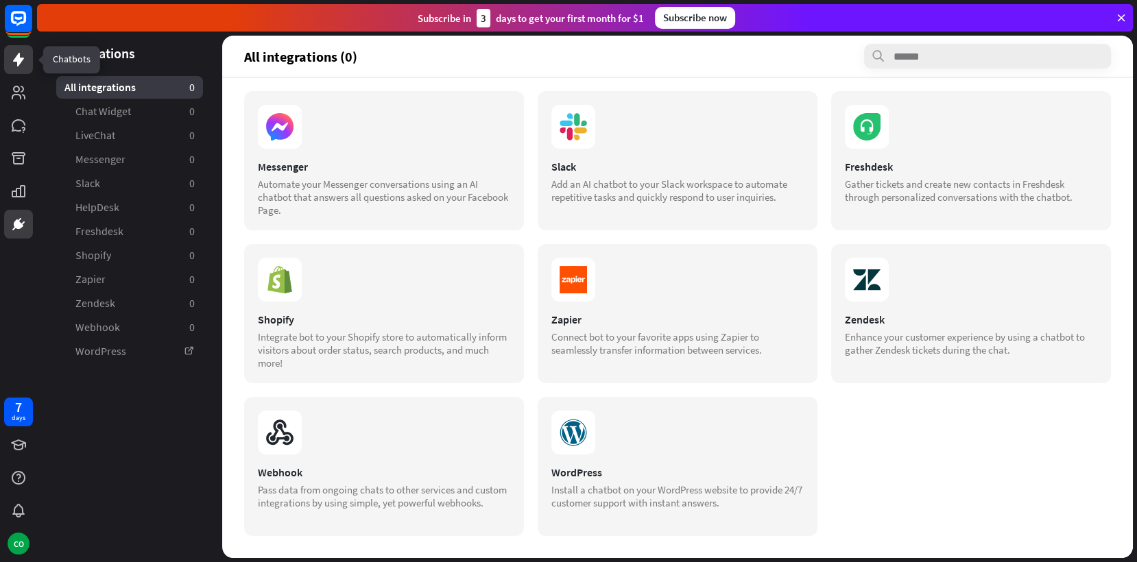
click at [21, 56] on icon at bounding box center [18, 59] width 16 height 16
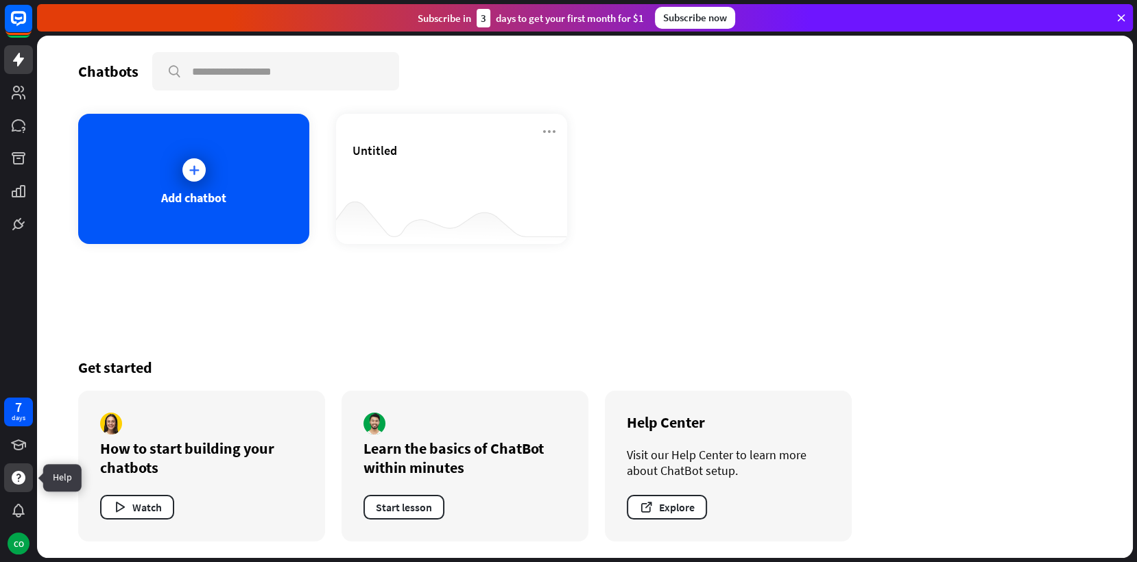
click at [16, 483] on icon at bounding box center [19, 478] width 14 height 14
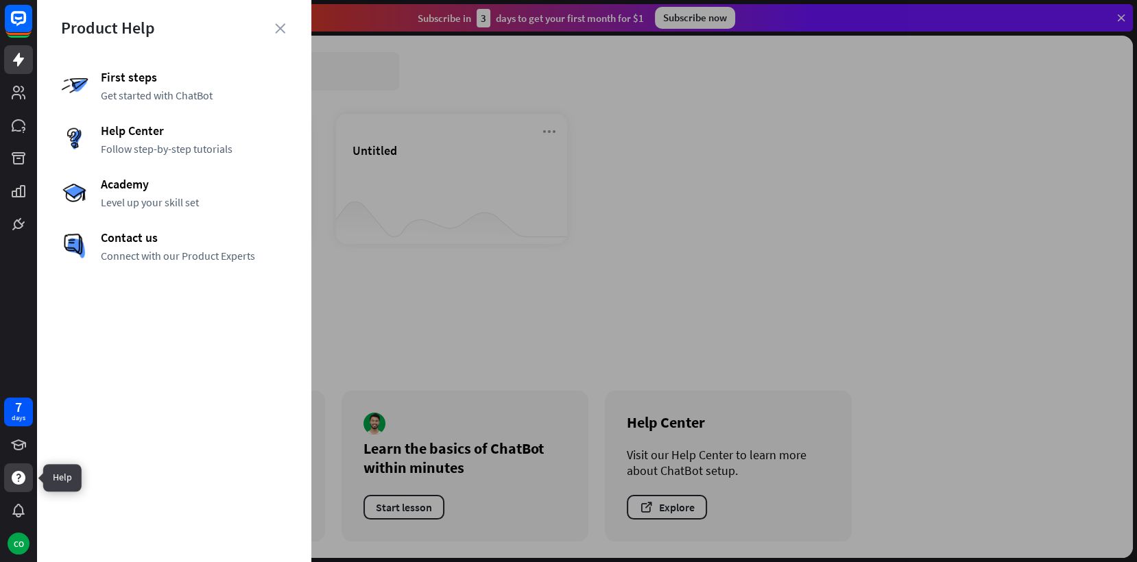
click at [16, 483] on icon at bounding box center [19, 478] width 14 height 14
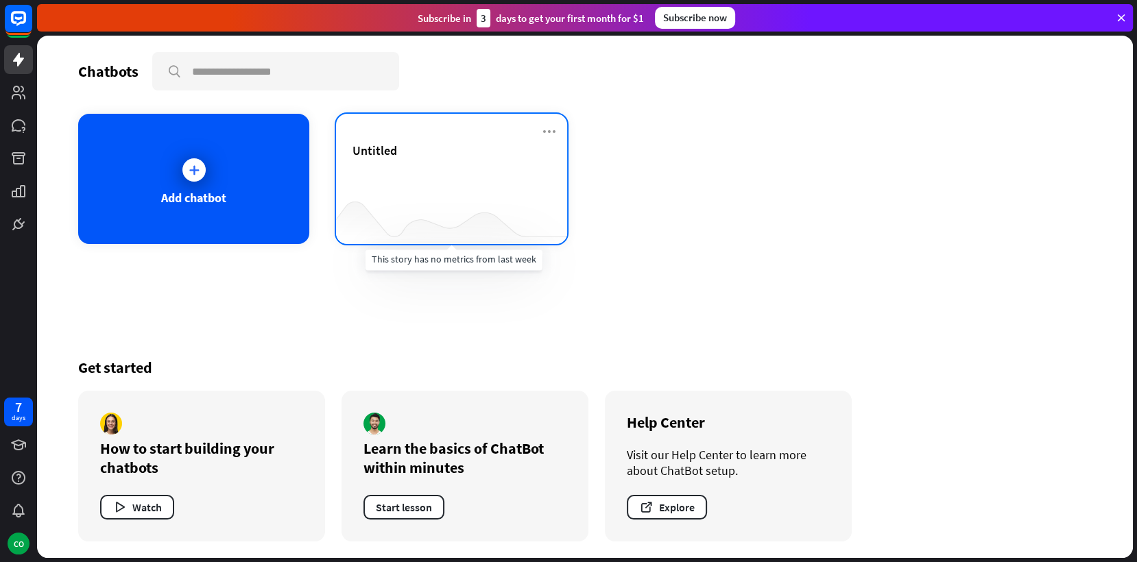
click at [366, 191] on div at bounding box center [451, 217] width 231 height 53
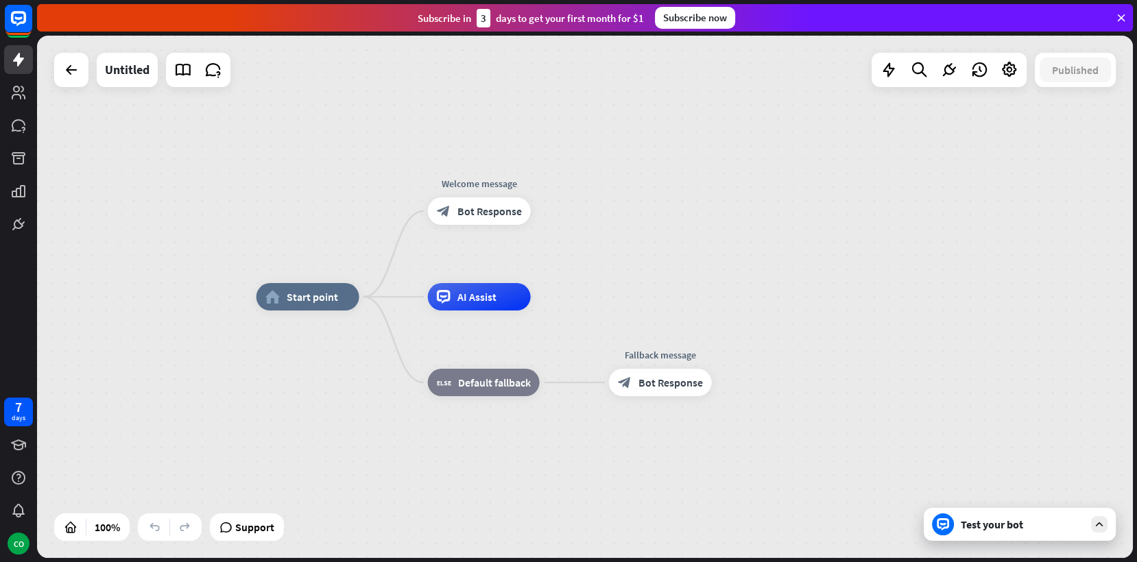
click at [968, 518] on div "Test your bot" at bounding box center [1021, 525] width 123 height 14
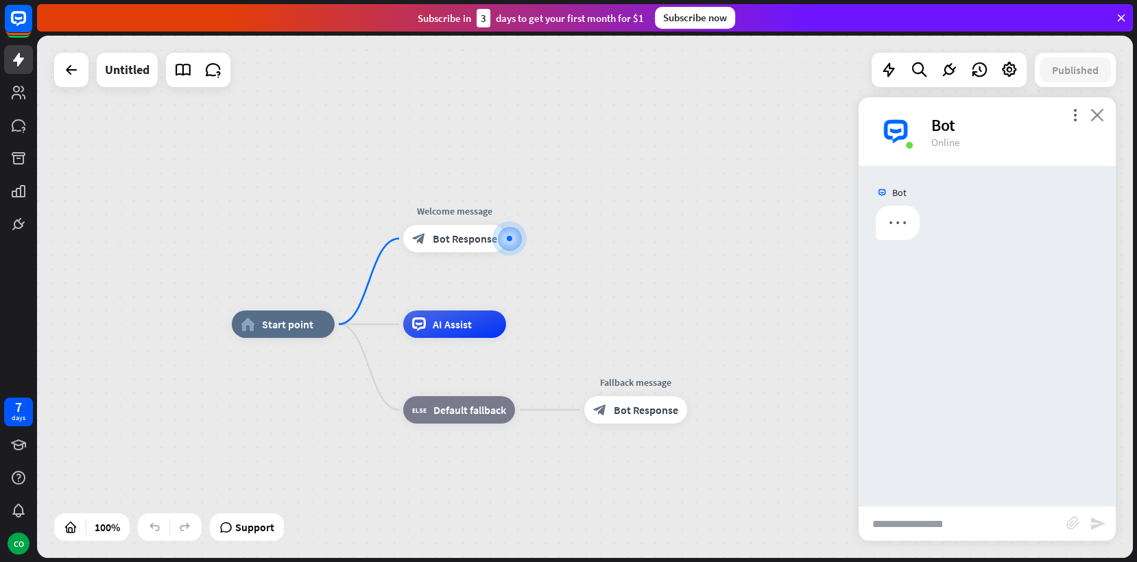
click at [1096, 119] on icon "close" at bounding box center [1097, 114] width 14 height 13
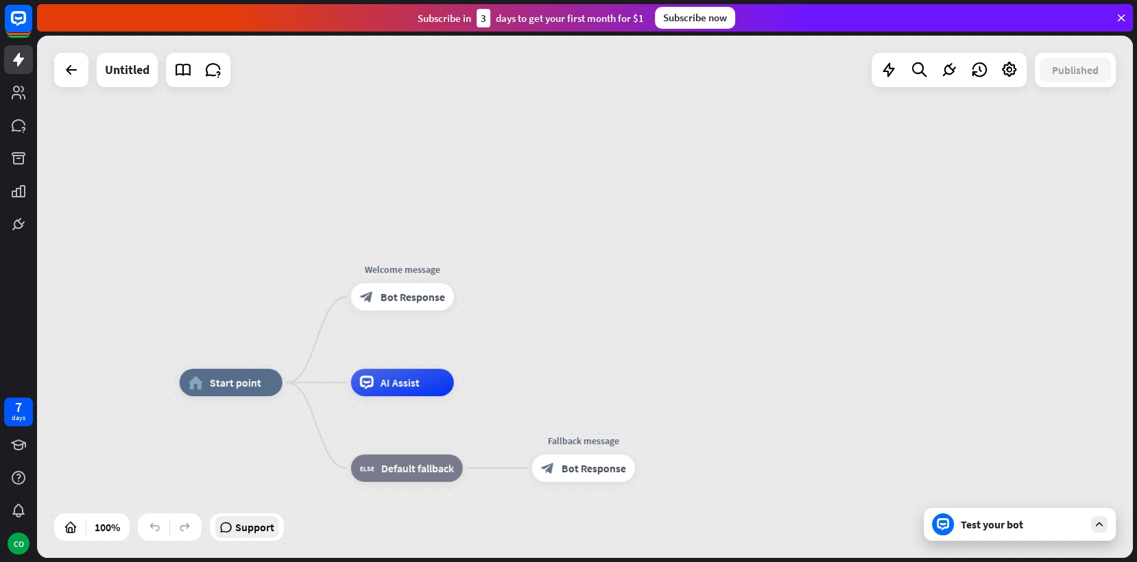
click at [237, 534] on span "Support" at bounding box center [254, 527] width 39 height 22
click at [16, 84] on icon at bounding box center [18, 92] width 16 height 16
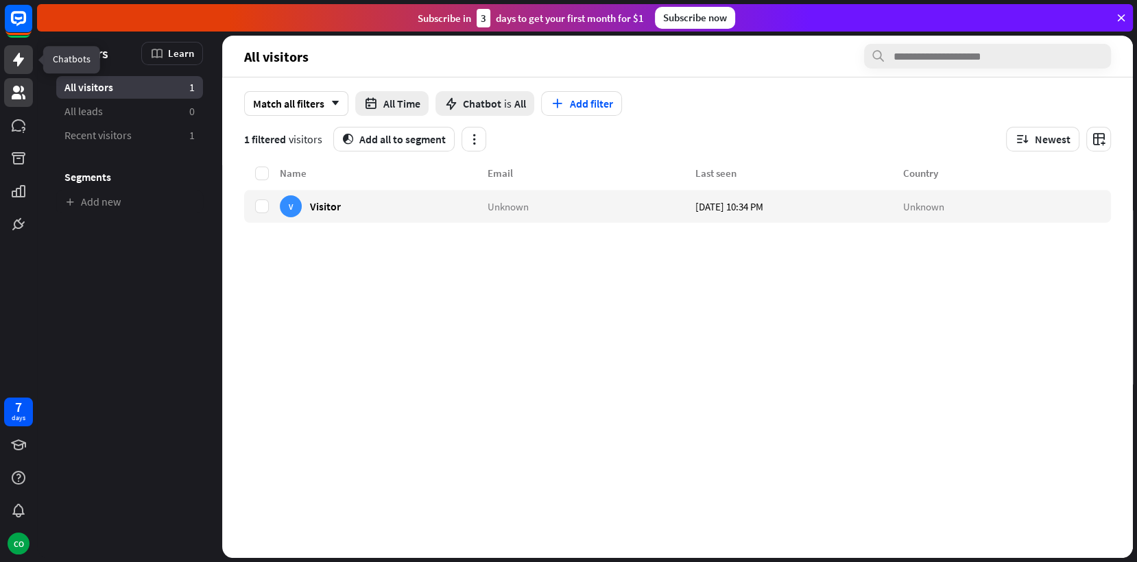
click at [12, 71] on link at bounding box center [18, 59] width 29 height 29
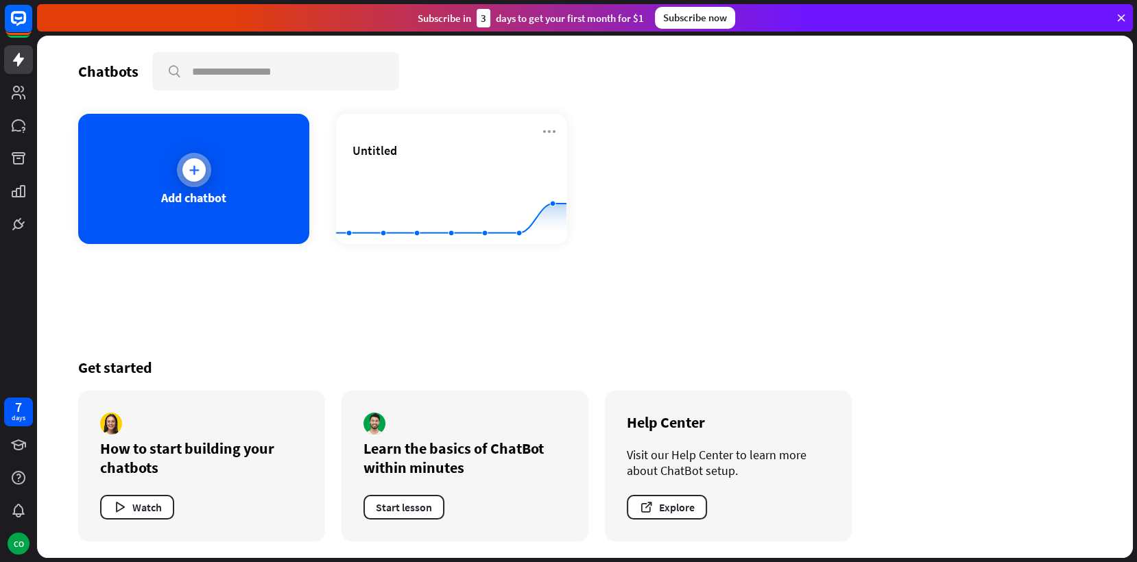
click at [221, 215] on div "Add chatbot" at bounding box center [193, 179] width 231 height 130
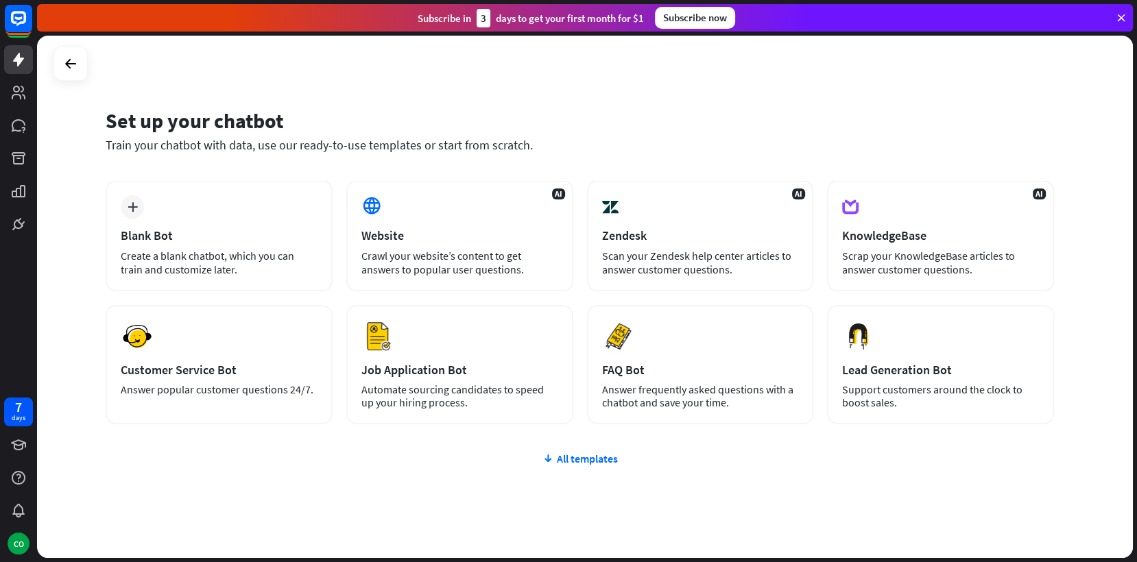
scroll to position [14, 0]
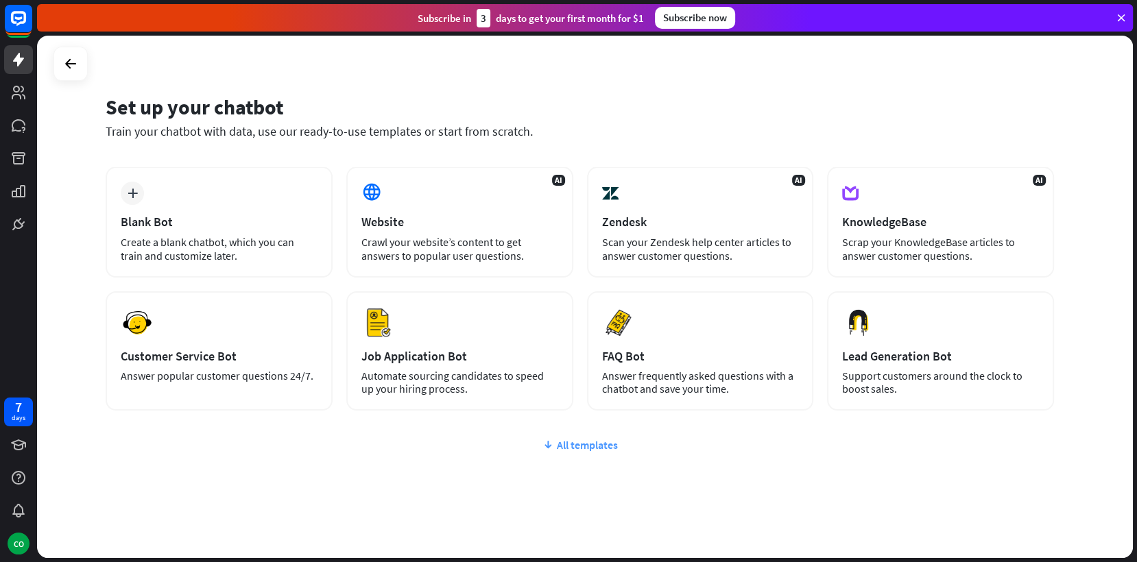
click at [581, 444] on div "All templates" at bounding box center [580, 445] width 948 height 14
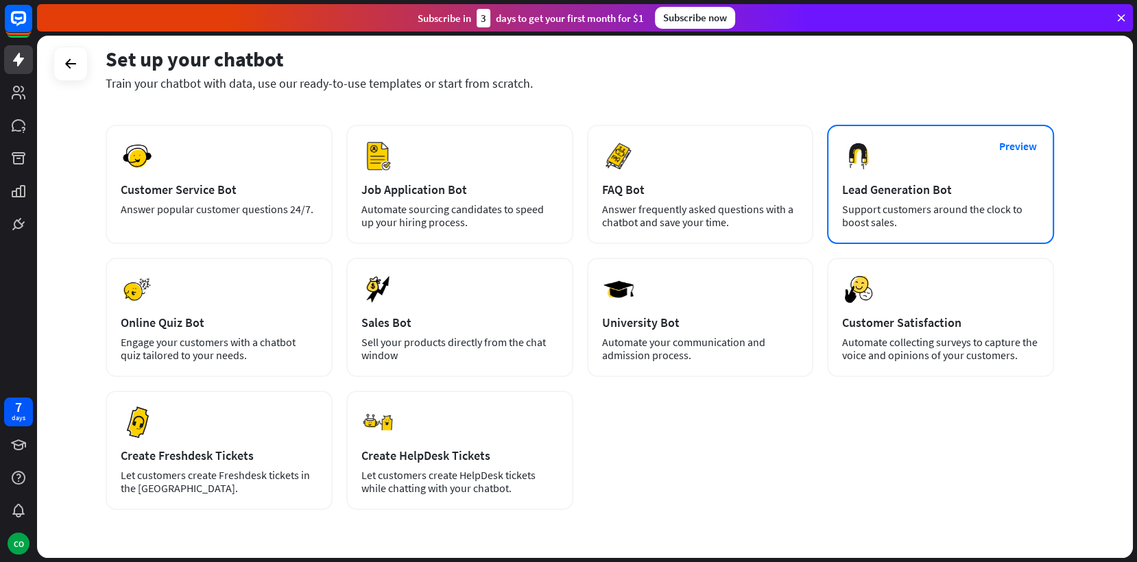
scroll to position [226, 0]
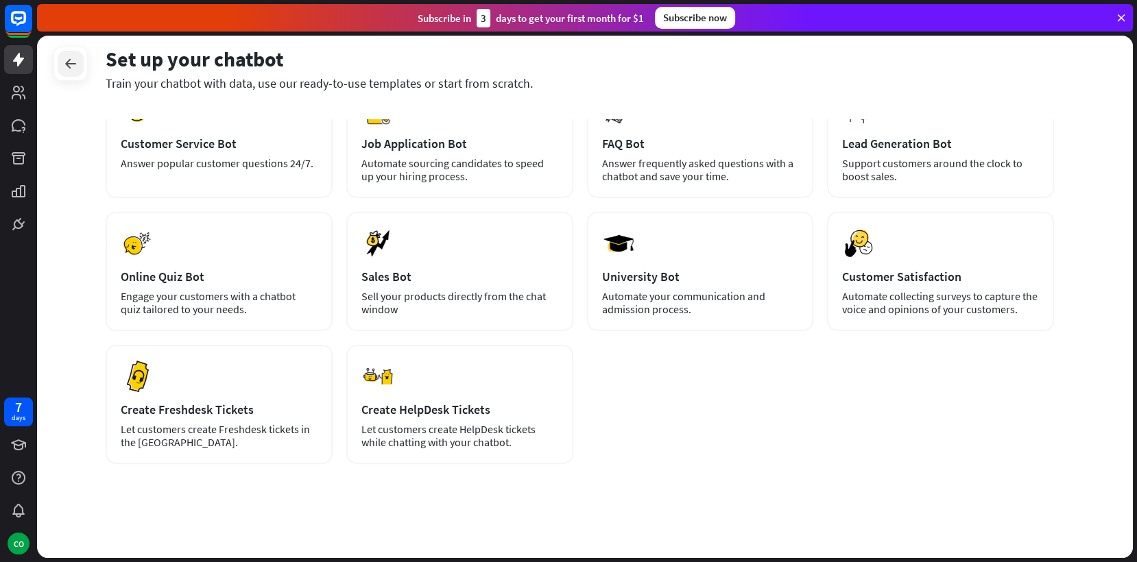
click at [75, 69] on icon at bounding box center [70, 64] width 16 height 16
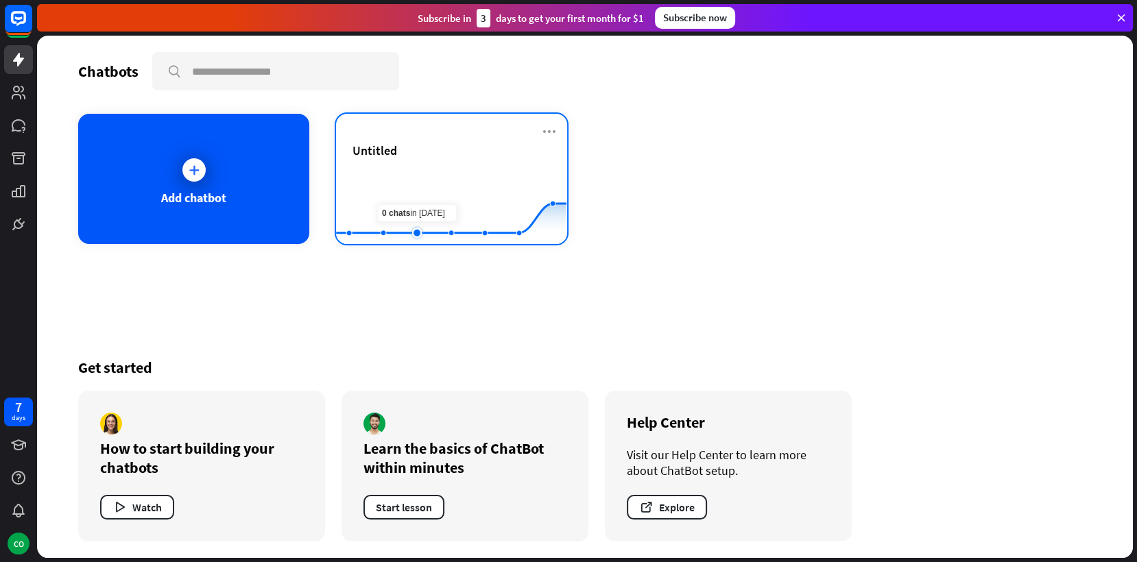
click at [420, 202] on rect at bounding box center [451, 210] width 230 height 86
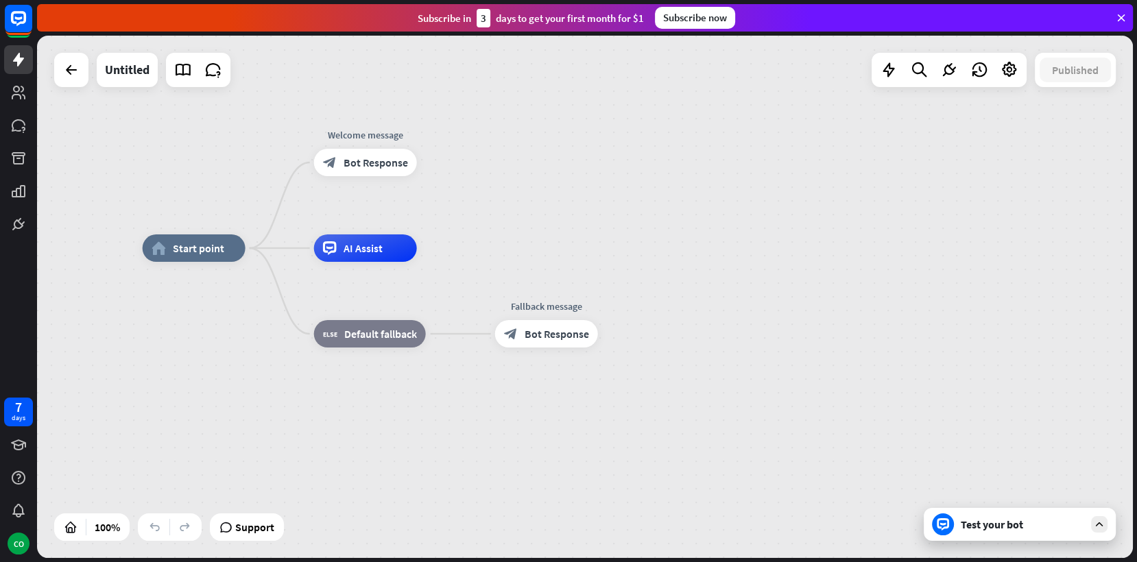
drag, startPoint x: 614, startPoint y: 303, endPoint x: 500, endPoint y: 254, distance: 123.8
click at [500, 254] on div "home_2 Start point Welcome message block_bot_response Bot Response AI Assist bl…" at bounding box center [691, 509] width 1096 height 522
click at [1016, 69] on icon at bounding box center [1009, 70] width 18 height 18
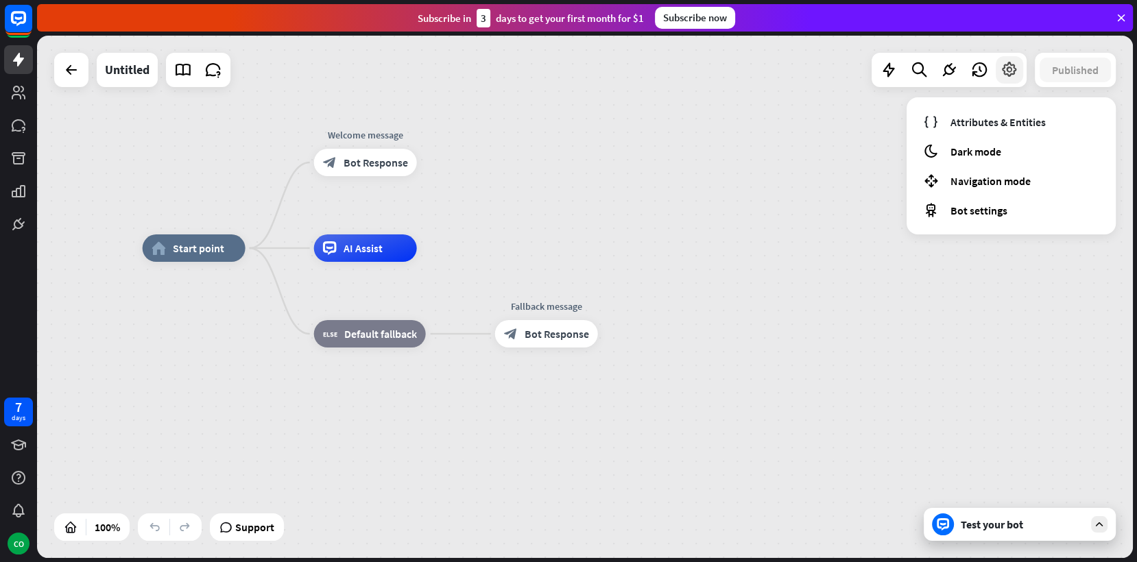
click at [1016, 69] on icon at bounding box center [1009, 70] width 18 height 18
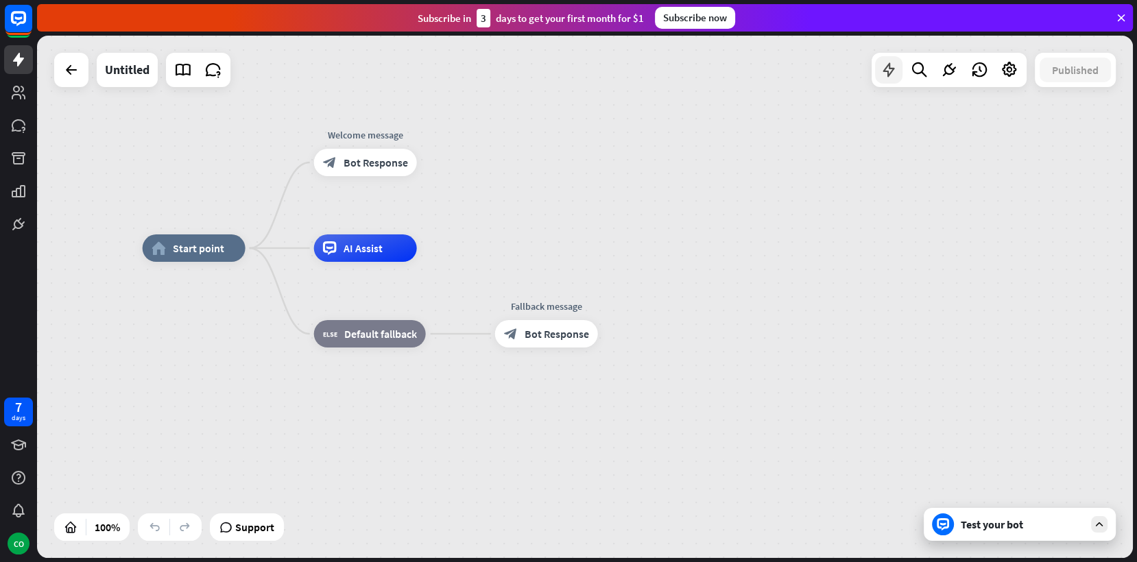
click at [895, 75] on icon at bounding box center [889, 70] width 18 height 18
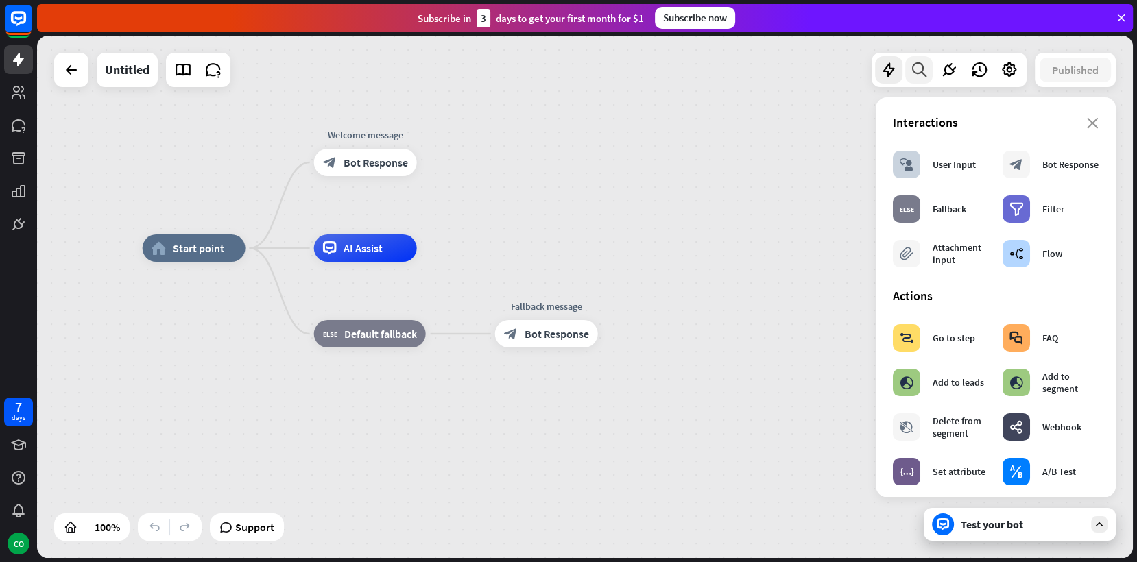
click at [922, 71] on icon at bounding box center [919, 70] width 19 height 18
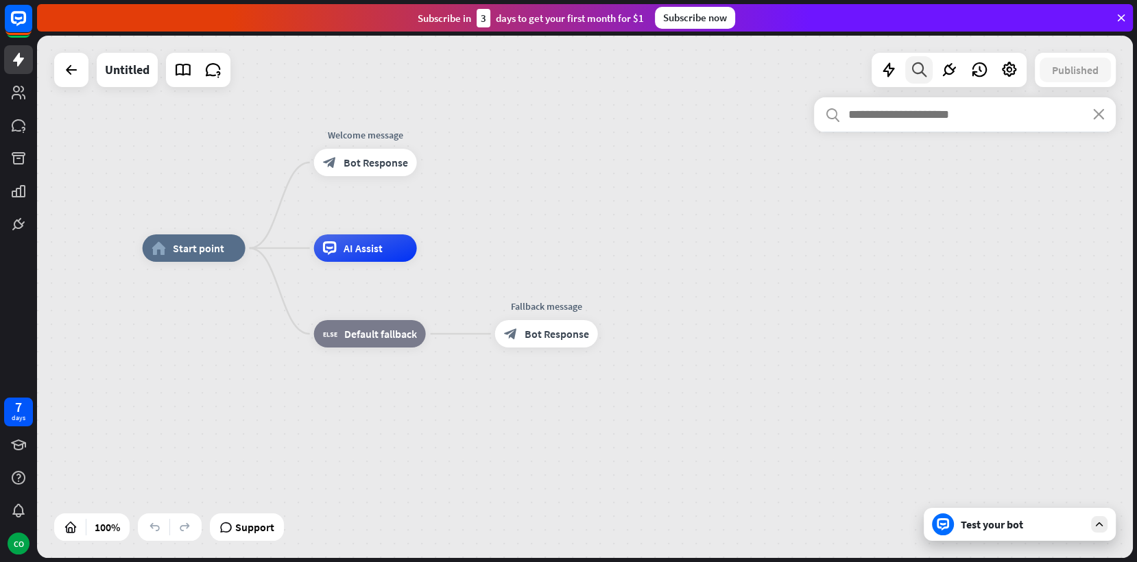
click at [922, 71] on icon at bounding box center [919, 70] width 19 height 18
click at [951, 71] on icon at bounding box center [949, 70] width 18 height 18
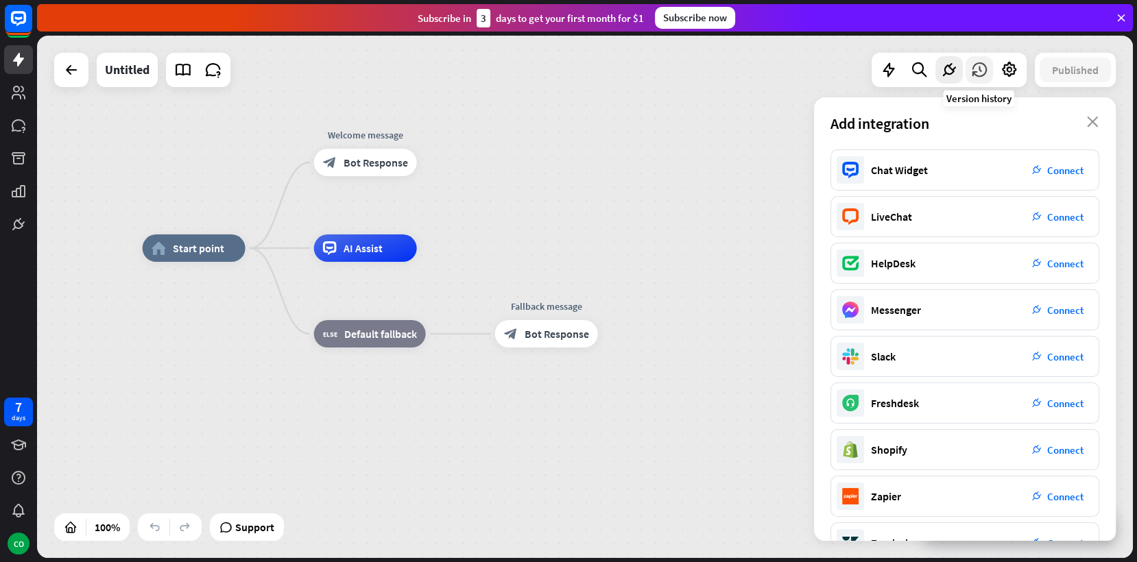
click at [978, 67] on icon at bounding box center [979, 70] width 18 height 18
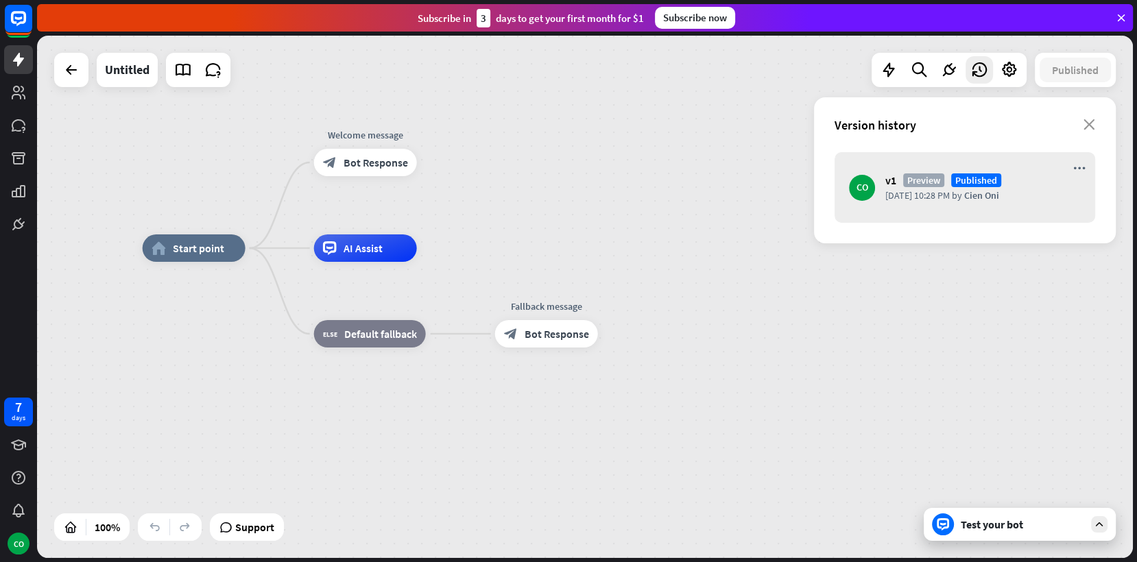
click at [771, 99] on div "home_2 Start point Welcome message block_bot_response Bot Response AI Assist bl…" at bounding box center [585, 297] width 1096 height 522
